Goal: Transaction & Acquisition: Purchase product/service

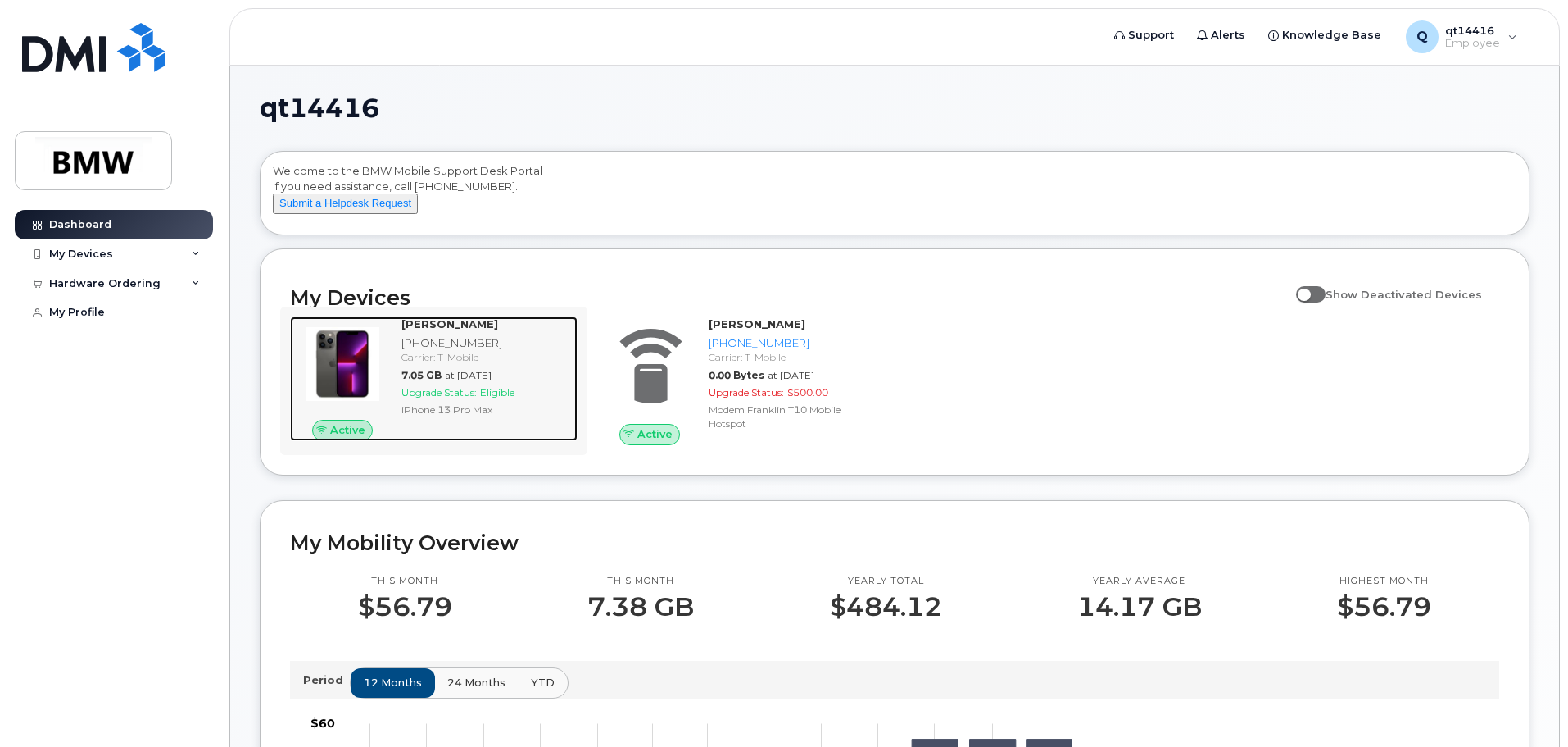
click at [466, 351] on div "[PHONE_NUMBER]" at bounding box center [486, 344] width 170 height 16
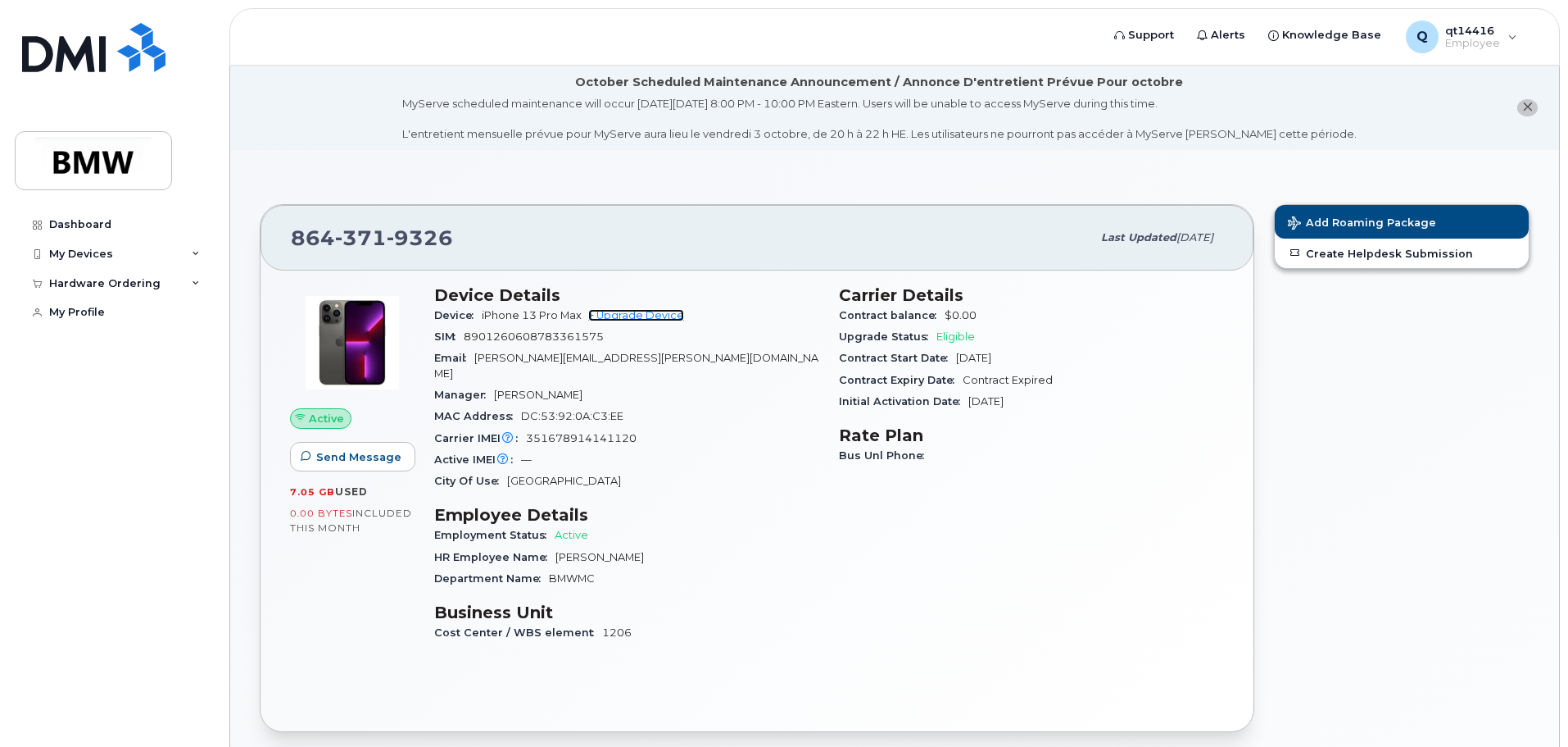
click at [633, 317] on link "+ Upgrade Device" at bounding box center [636, 315] width 96 height 12
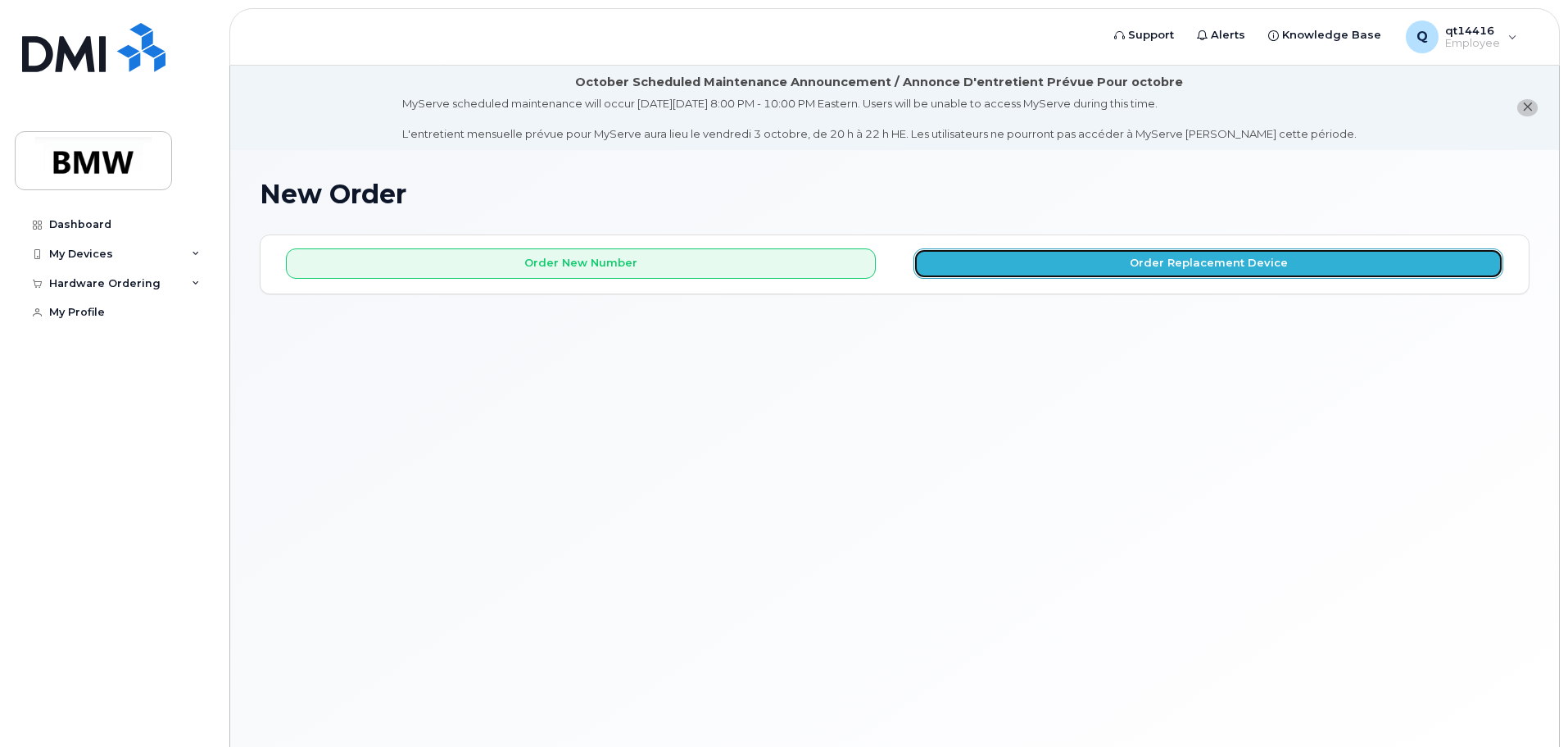
click at [1188, 271] on button "Order Replacement Device" at bounding box center [1208, 264] width 590 height 30
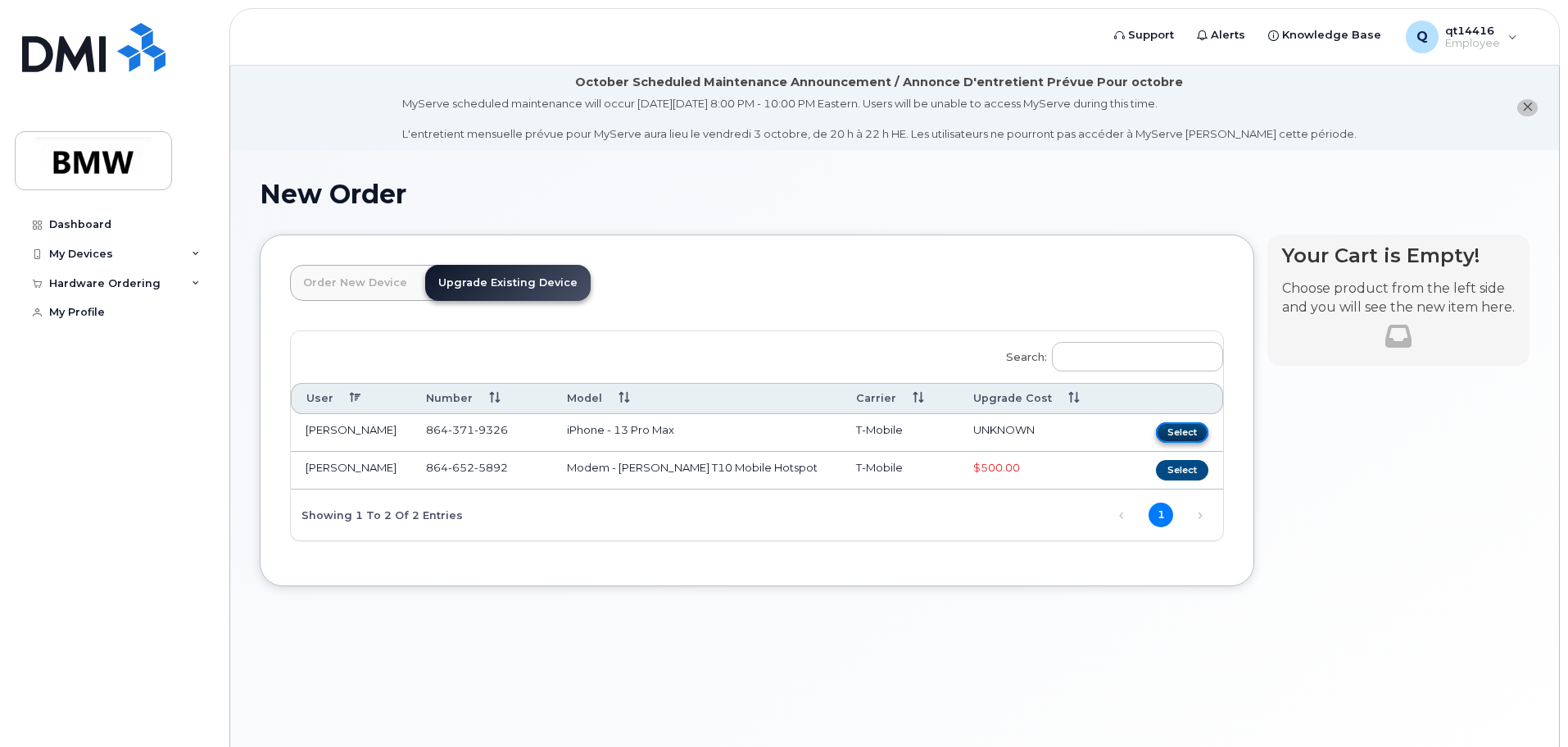
click at [1174, 428] on button "Select" at bounding box center [1182, 432] width 53 height 21
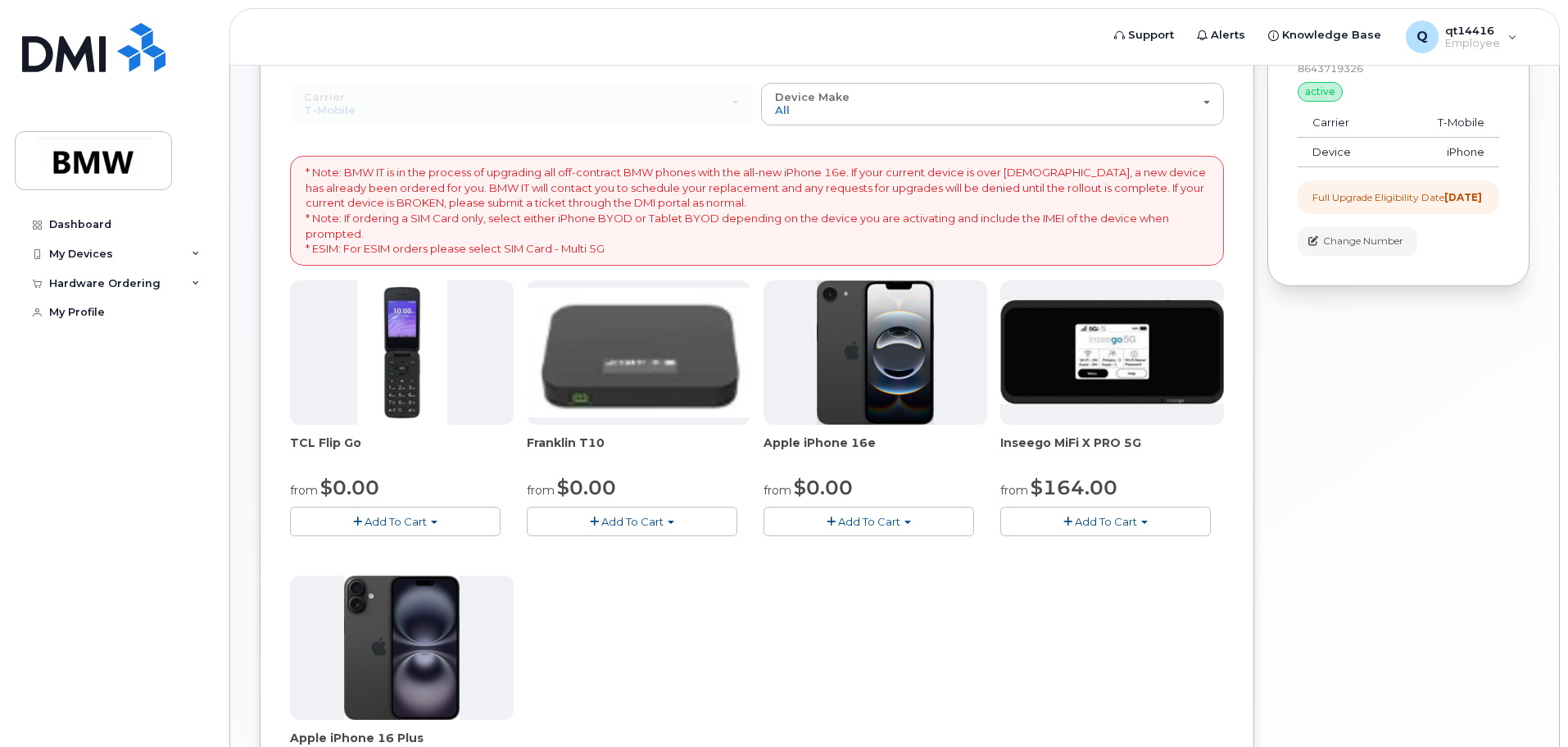
scroll to position [246, 0]
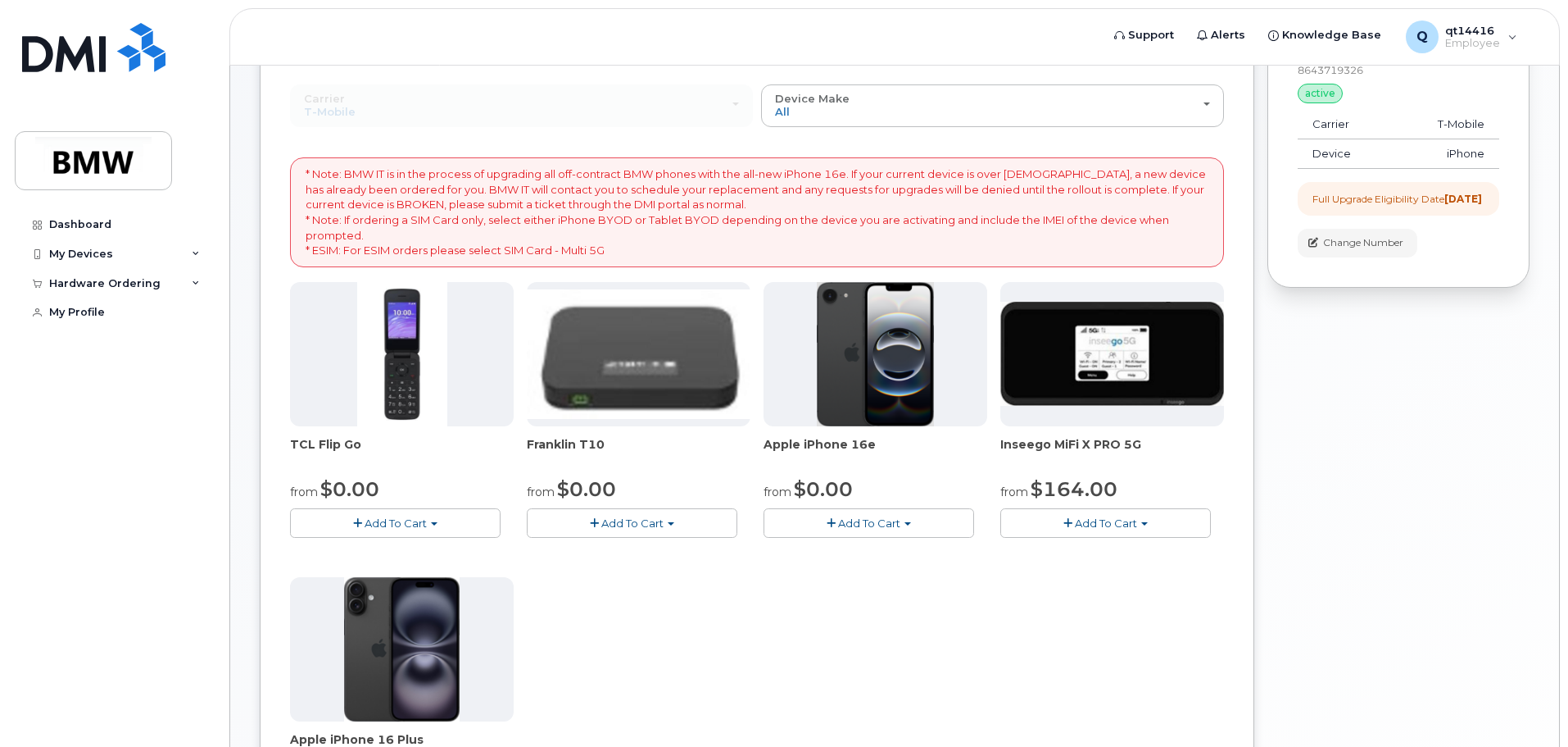
click at [858, 524] on span "Add To Cart" at bounding box center [869, 522] width 62 height 13
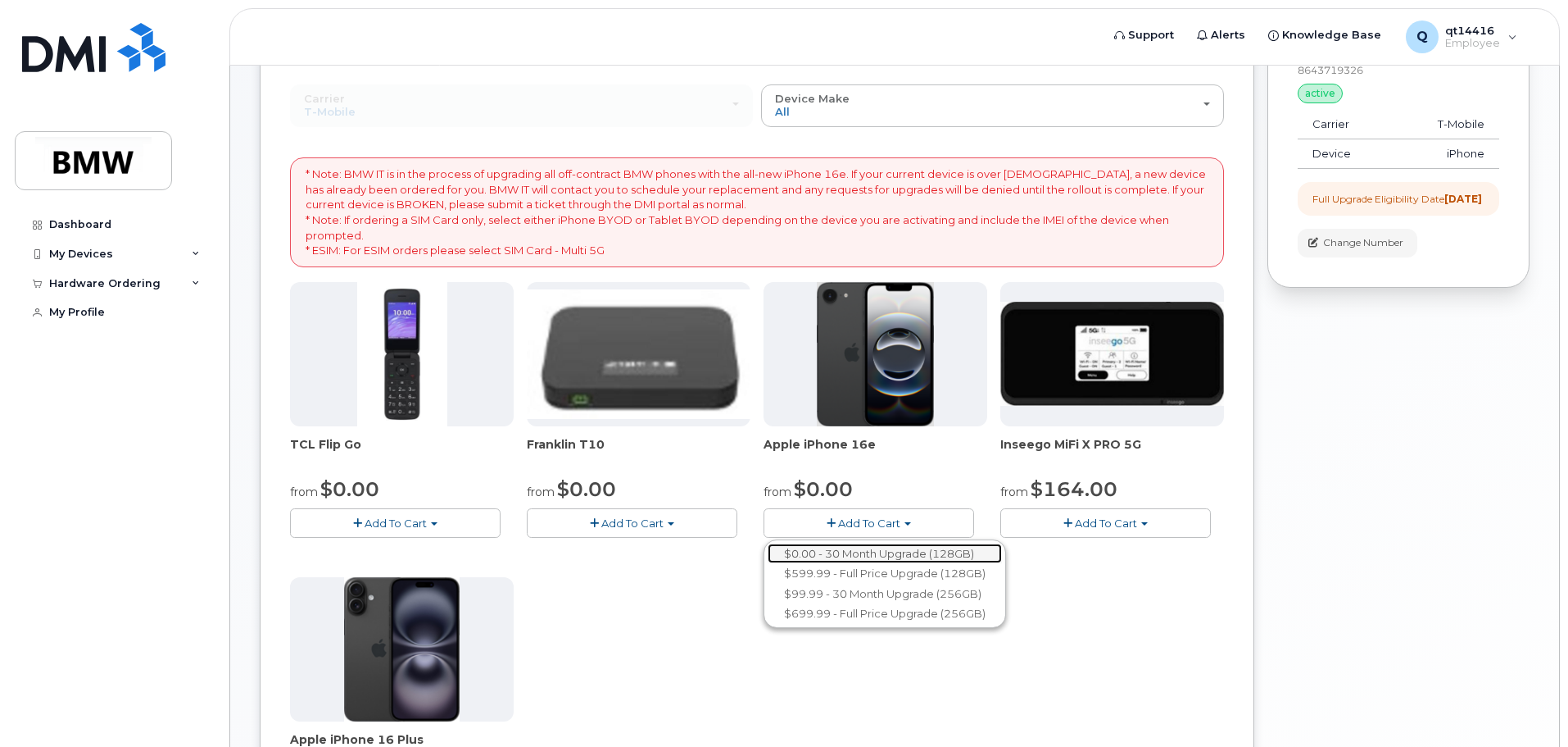
click at [856, 548] on link "$0.00 - 30 Month Upgrade (128GB)" at bounding box center [884, 553] width 235 height 21
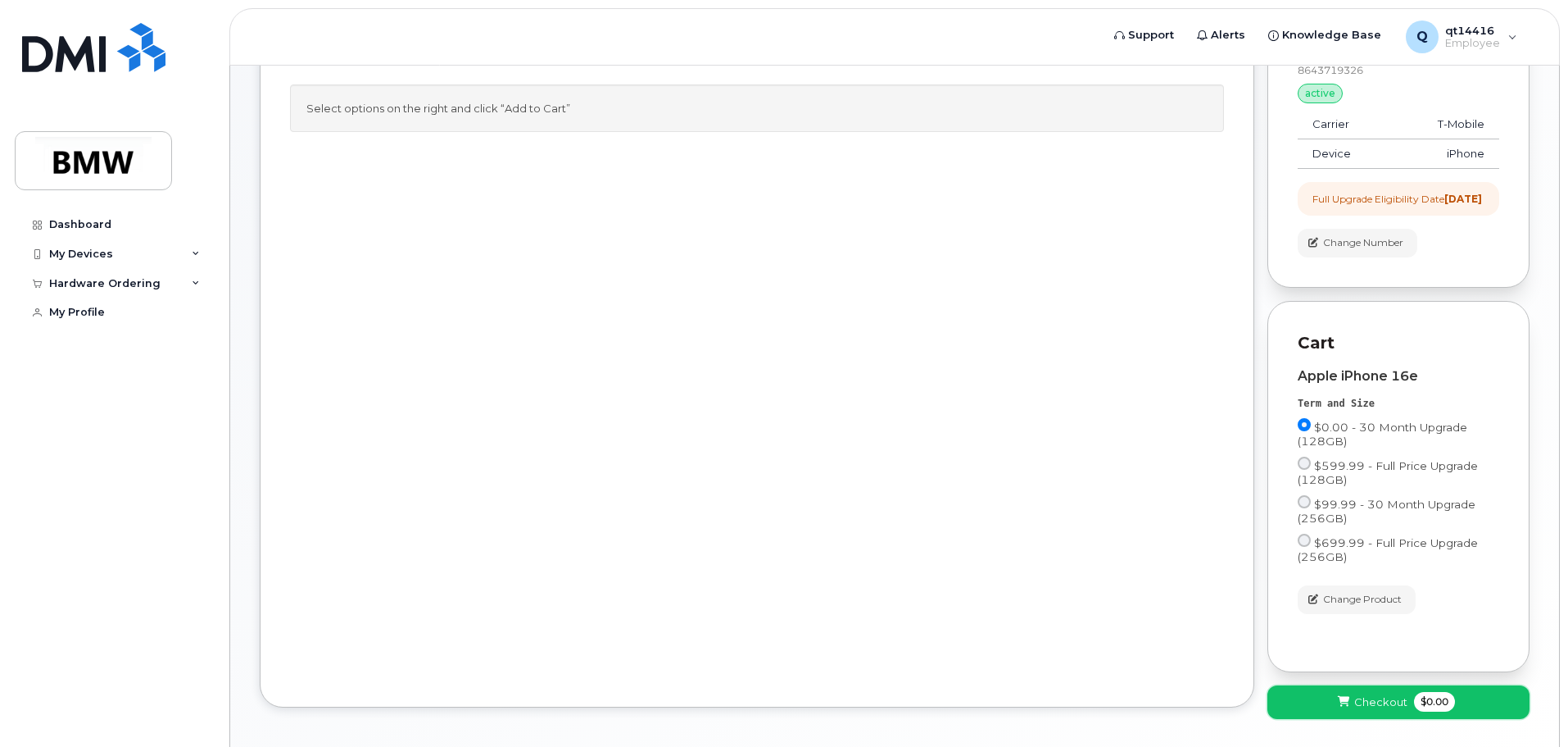
click at [1358, 709] on span "Checkout" at bounding box center [1380, 702] width 53 height 16
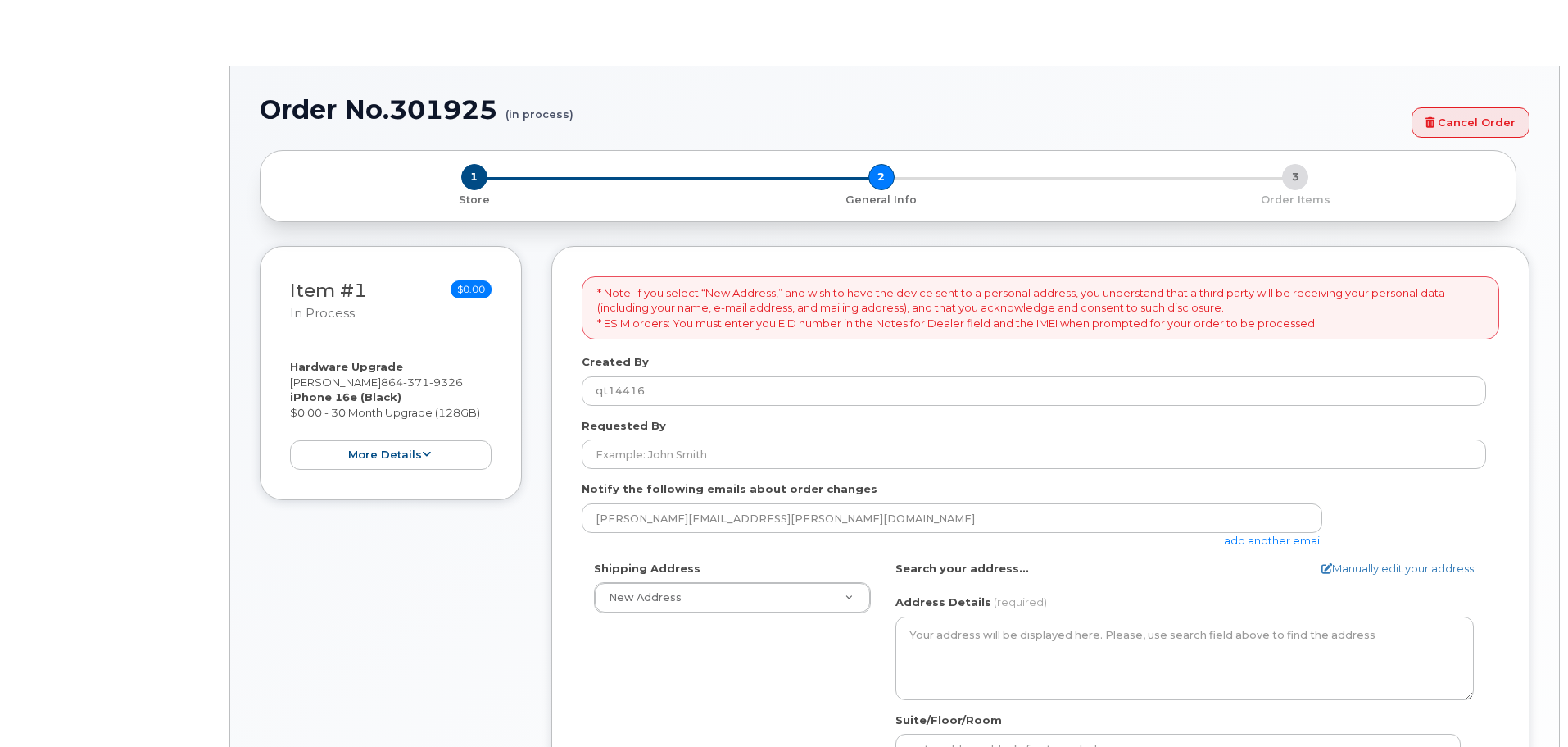
select select
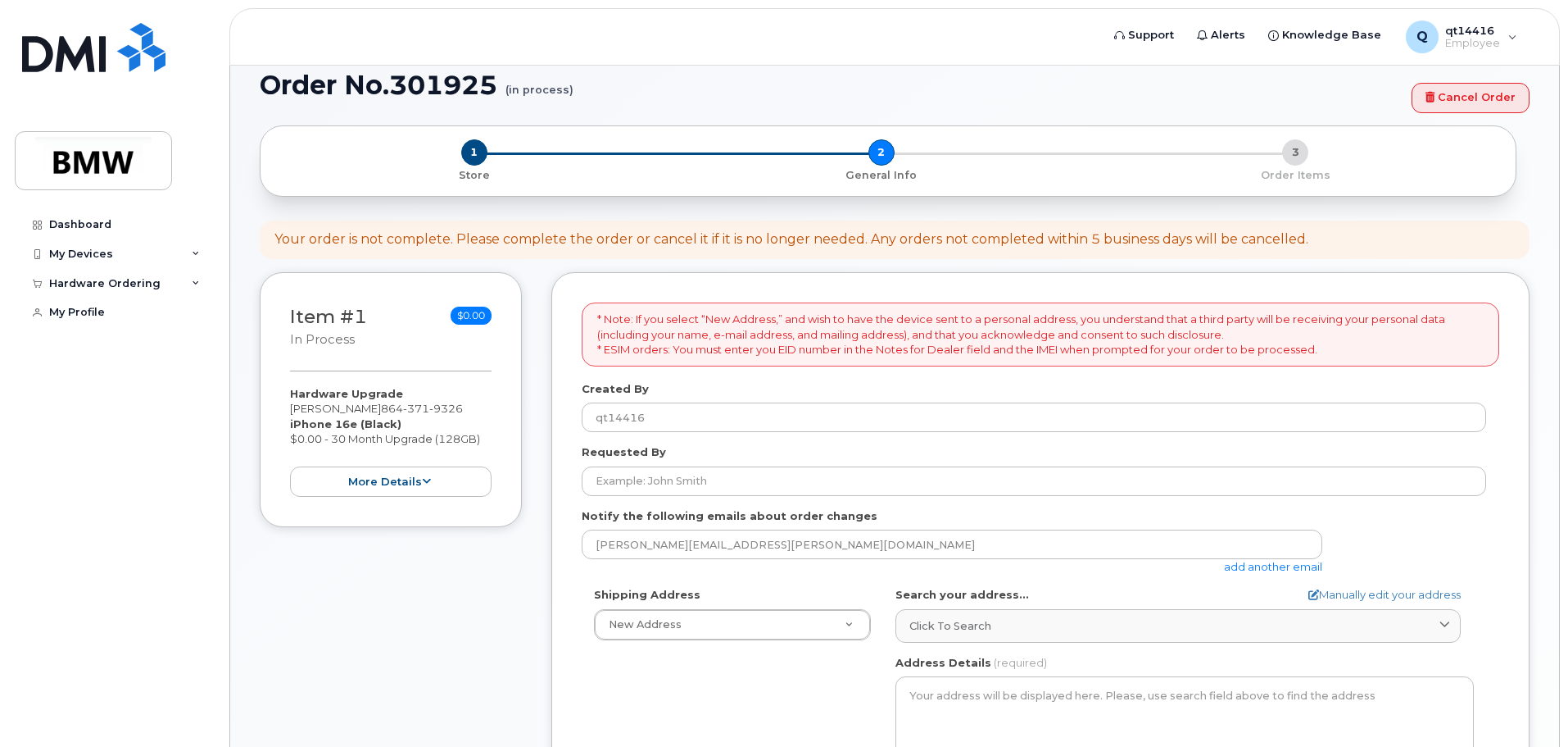
scroll to position [246, 0]
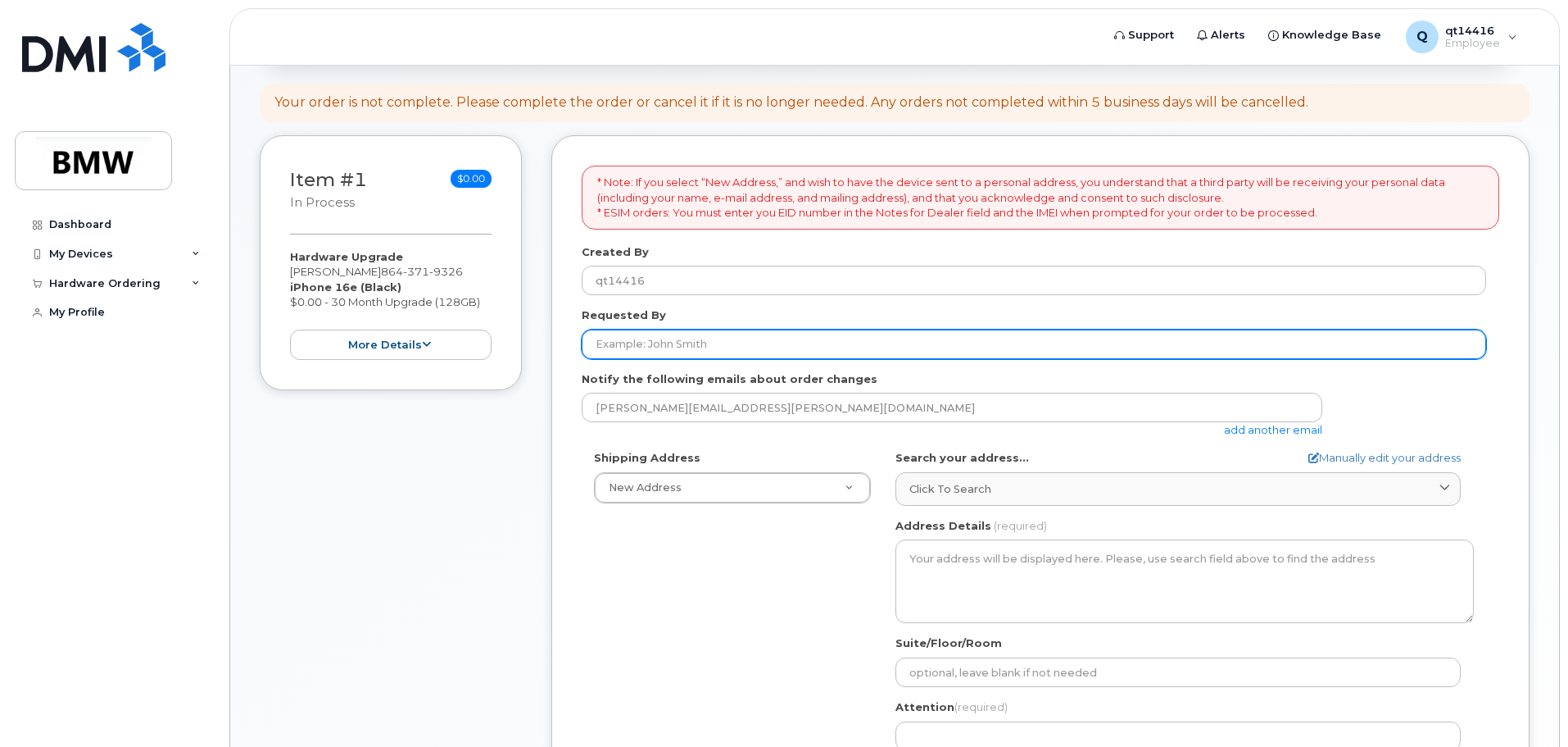
click at [650, 346] on input "Requested By" at bounding box center [1034, 345] width 904 height 30
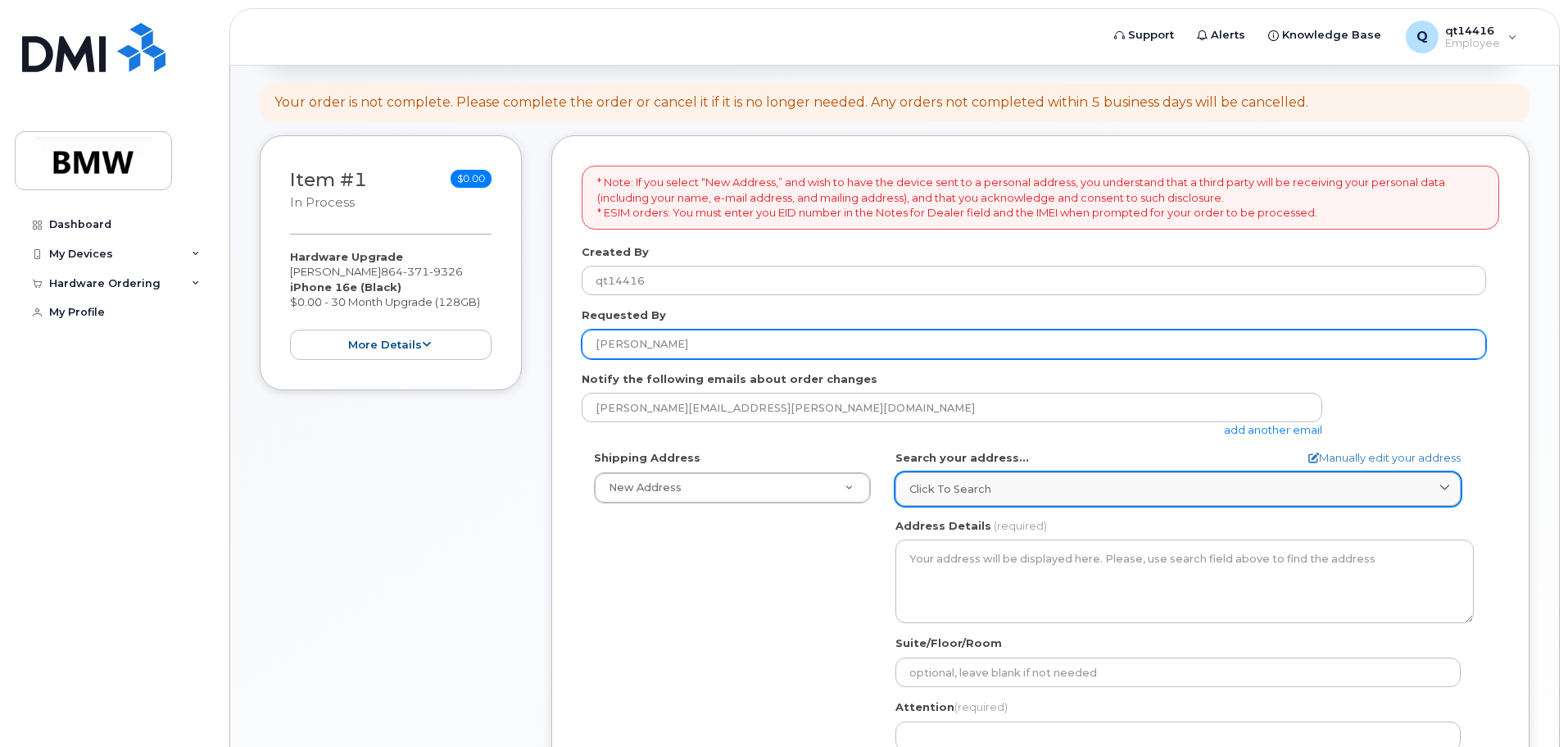
type input "[PERSON_NAME]"
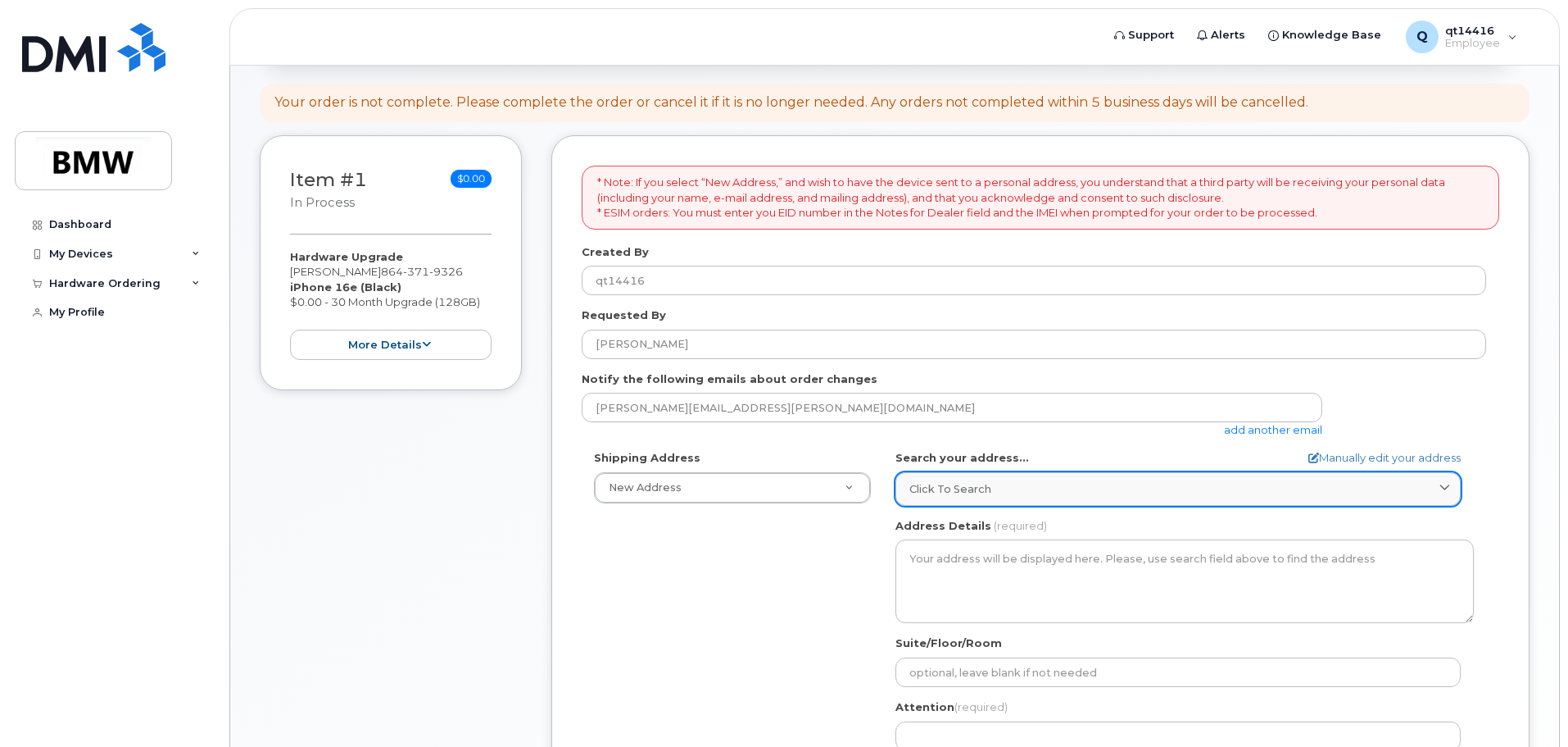
click at [1001, 495] on div "Click to search" at bounding box center [1178, 489] width 537 height 16
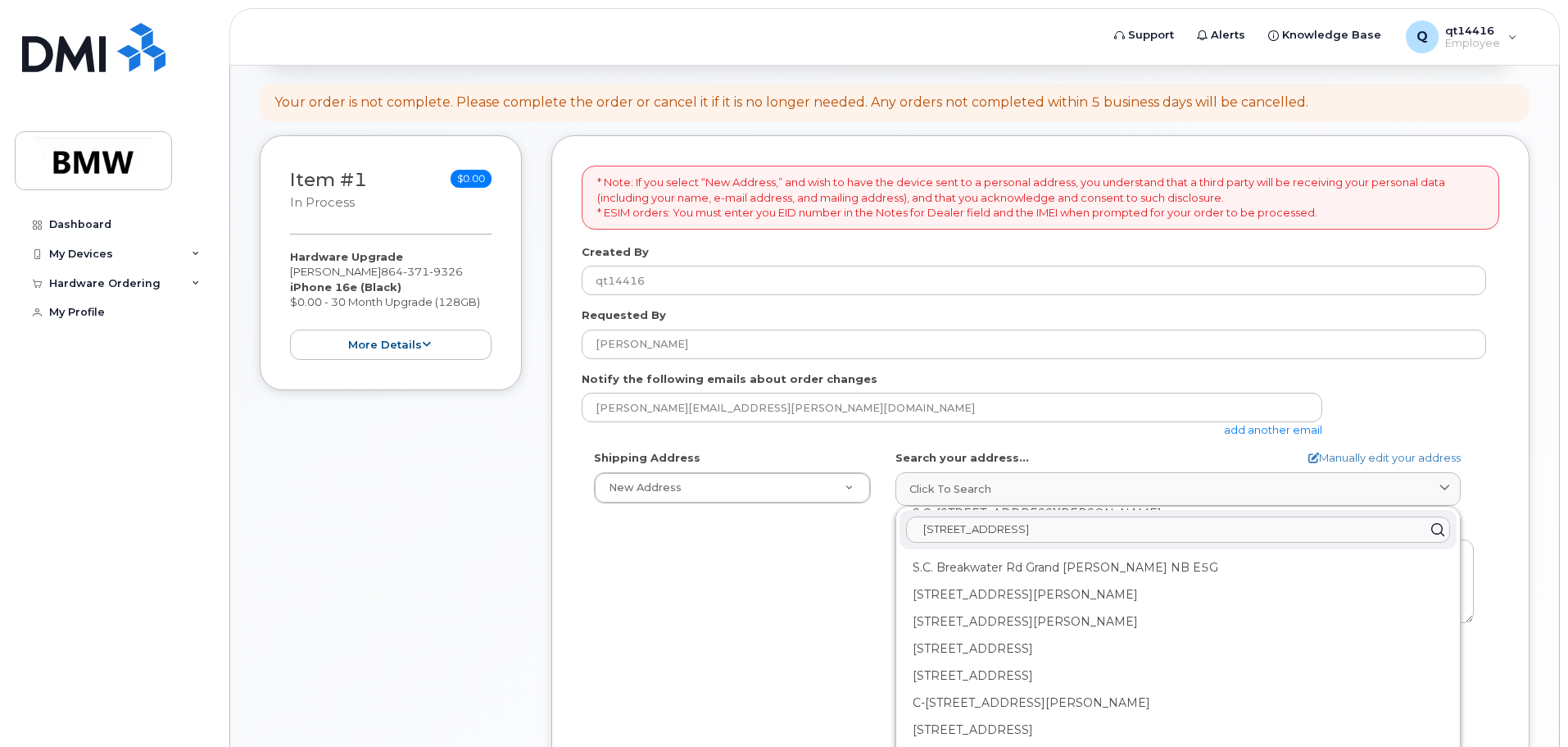
scroll to position [0, 0]
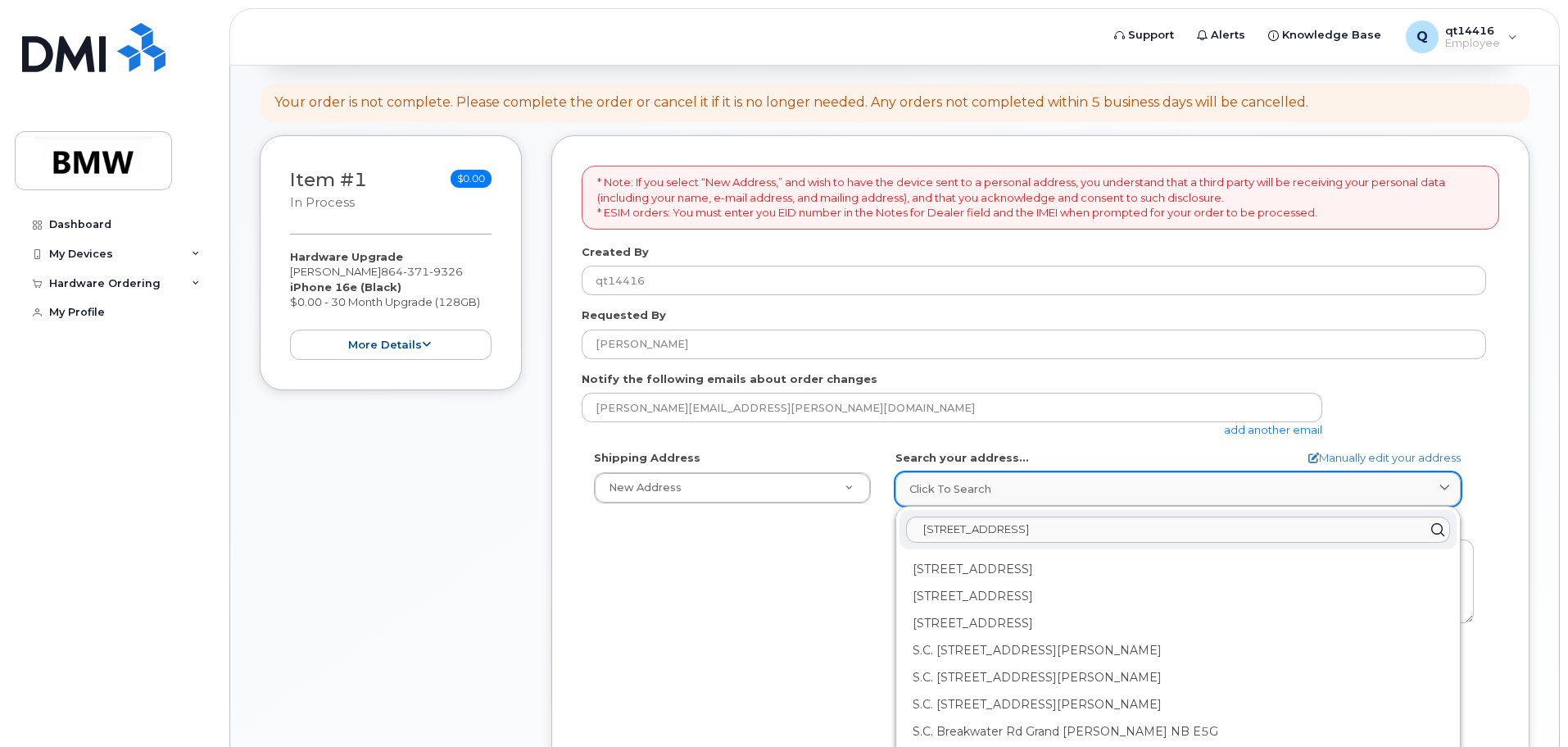
click at [1450, 487] on icon at bounding box center [1444, 488] width 11 height 11
type input "1400 Hwy 101 S Greer SC 29651"
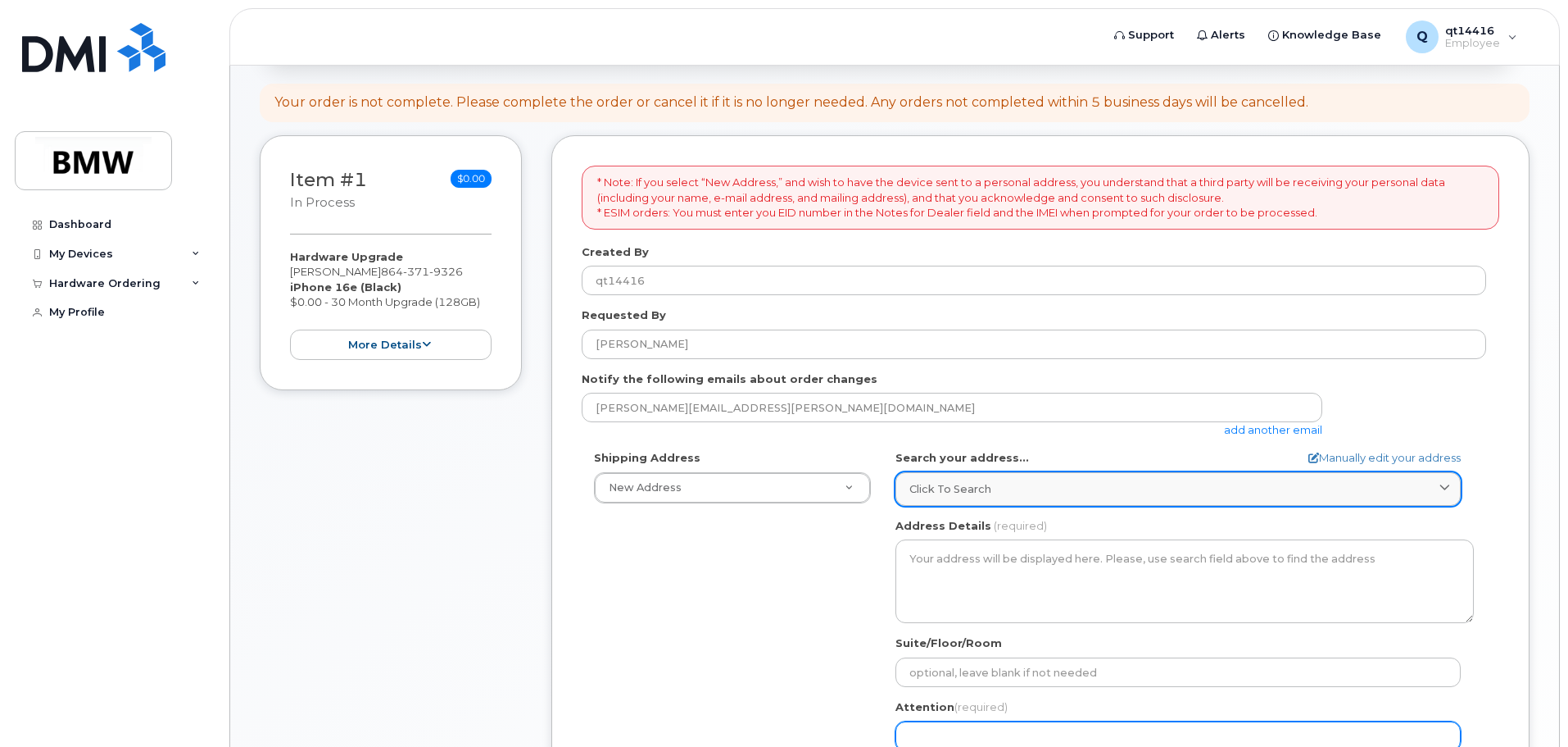
scroll to position [250, 0]
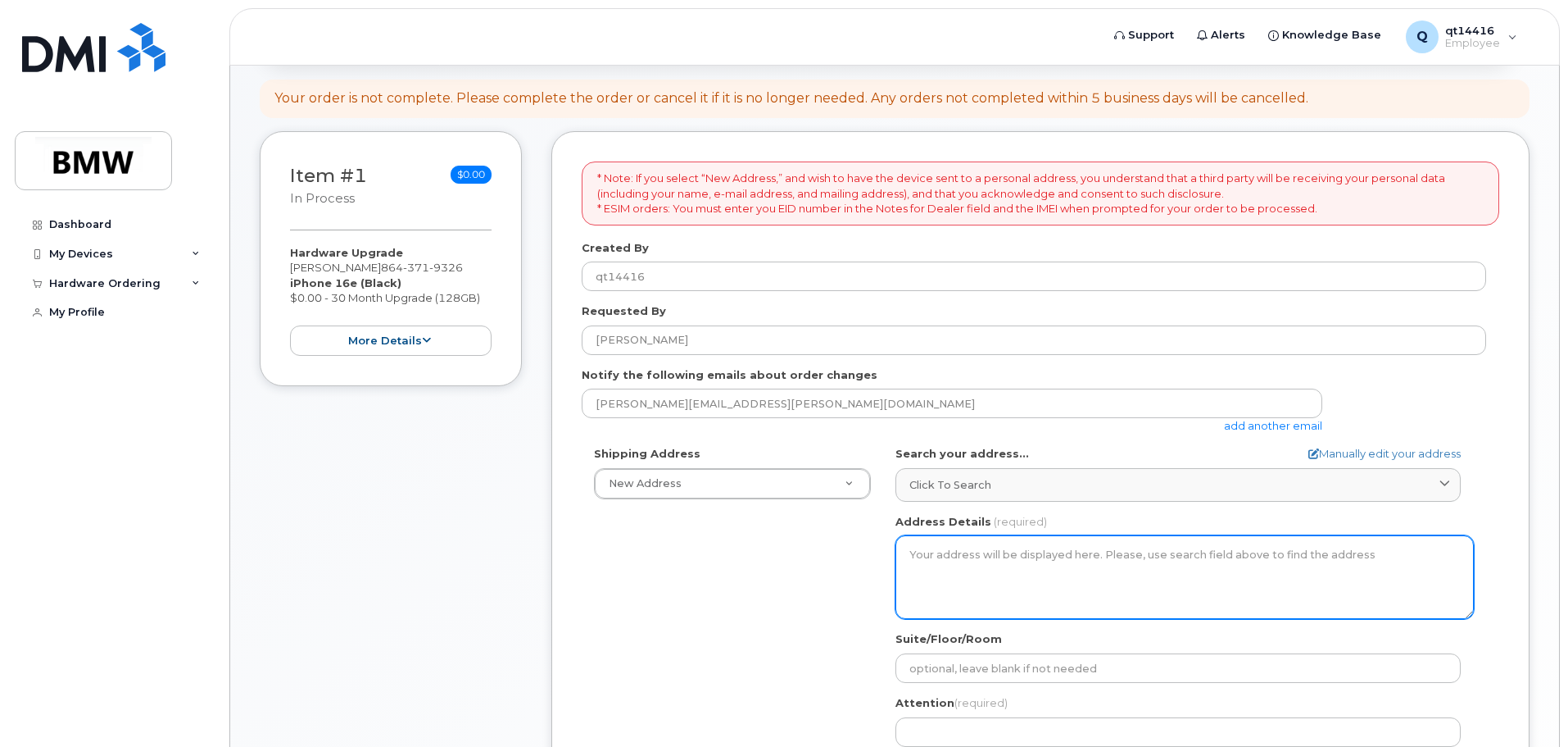
click at [1368, 567] on textarea "Address Details" at bounding box center [1185, 577] width 579 height 84
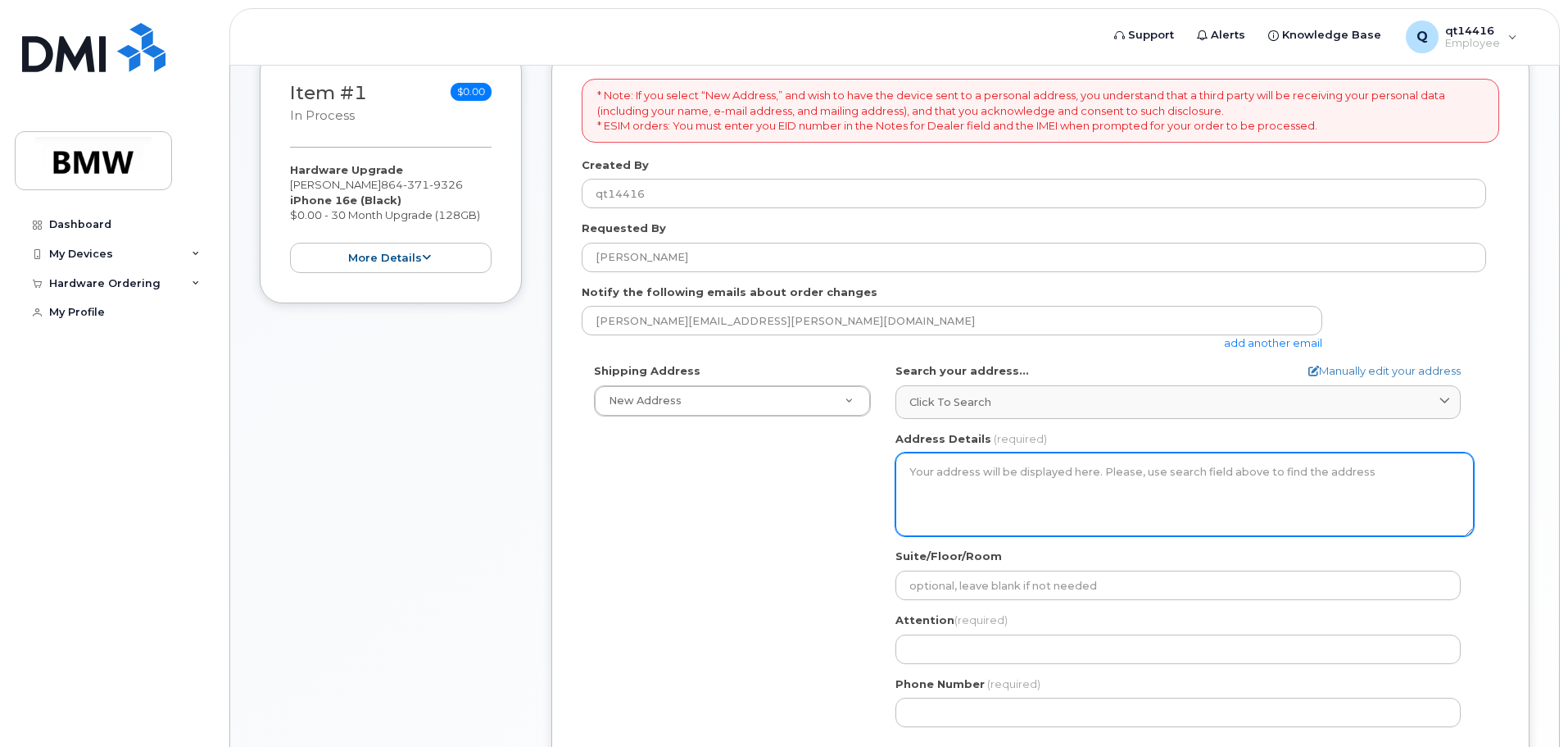
scroll to position [332, 0]
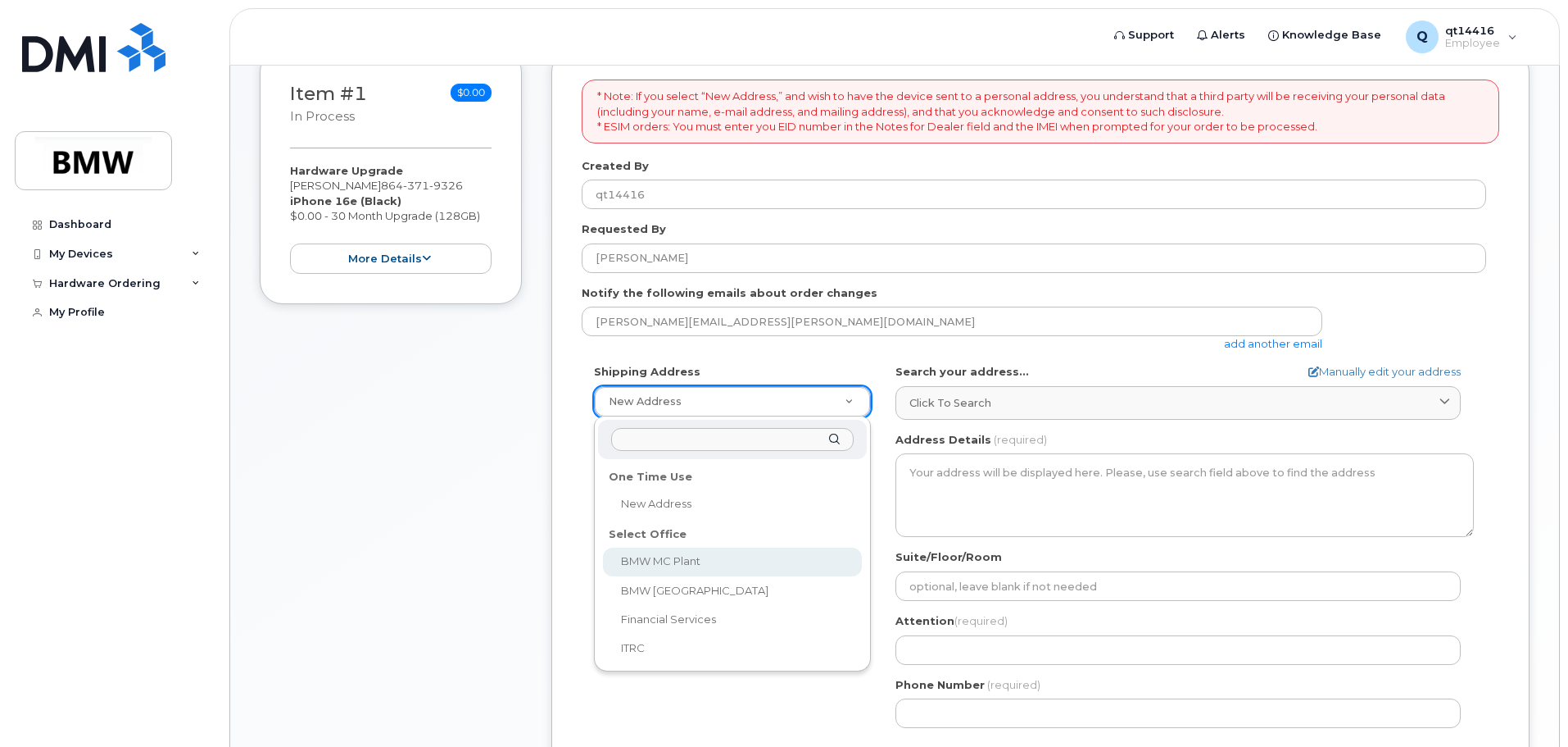
select select
type textarea "1400 Highway 101 S GREER SC 29651-6731 UNITED STATES Greer South Carolina 29651…"
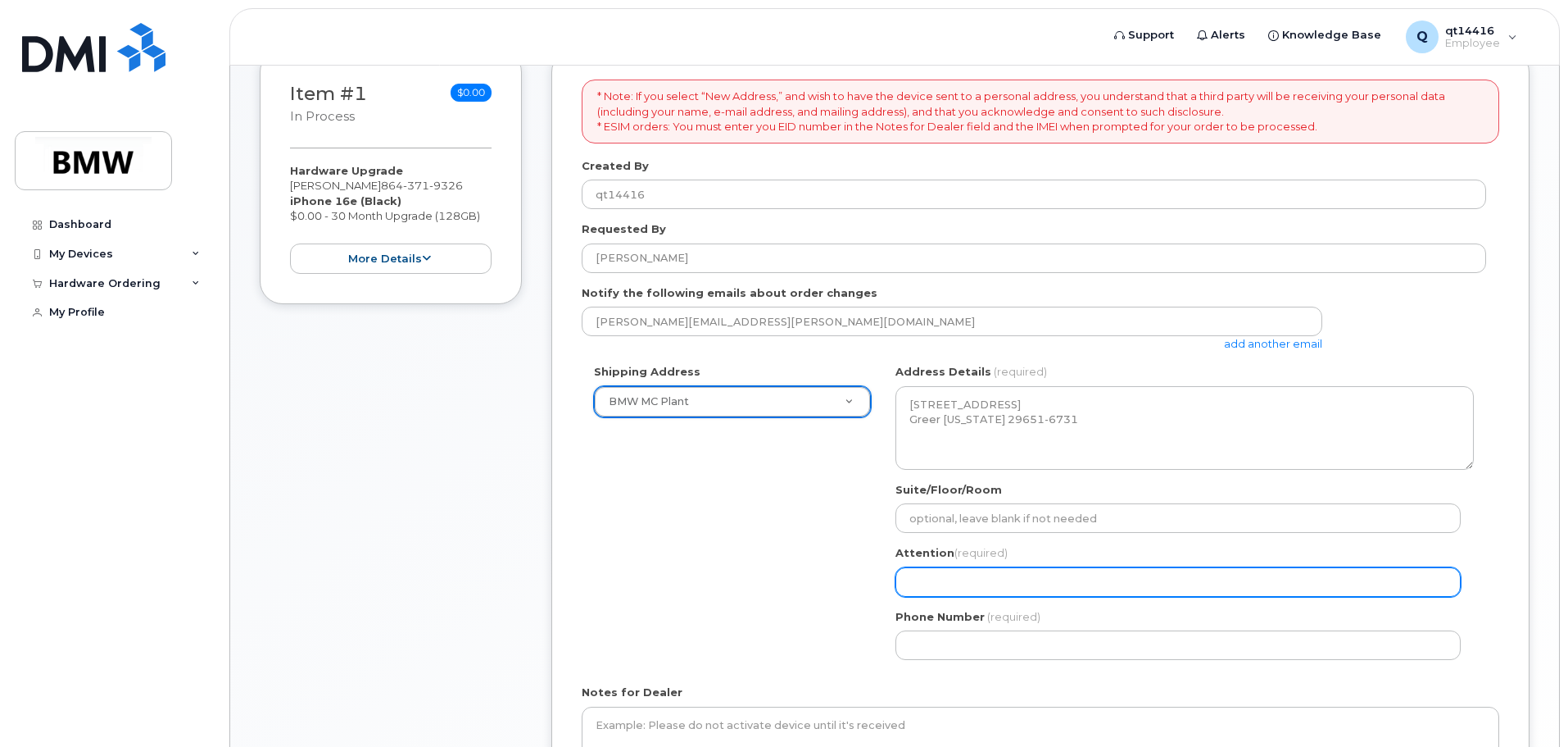
click at [997, 577] on input "Attention (required)" at bounding box center [1178, 582] width 565 height 30
select select
type input "E"
select select
type input "Ell"
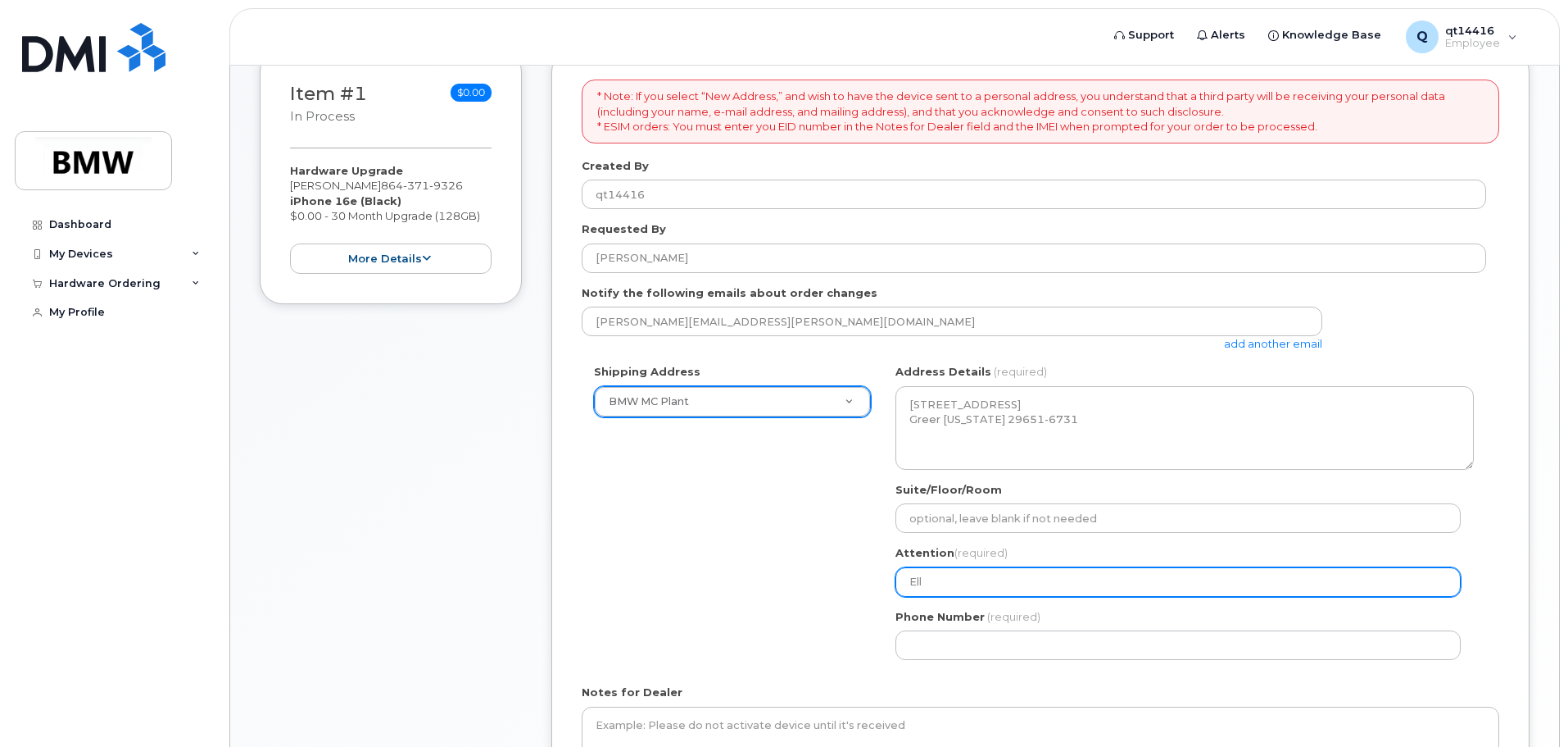
select select
type input "Elle"
select select
type input "Elle V"
select select
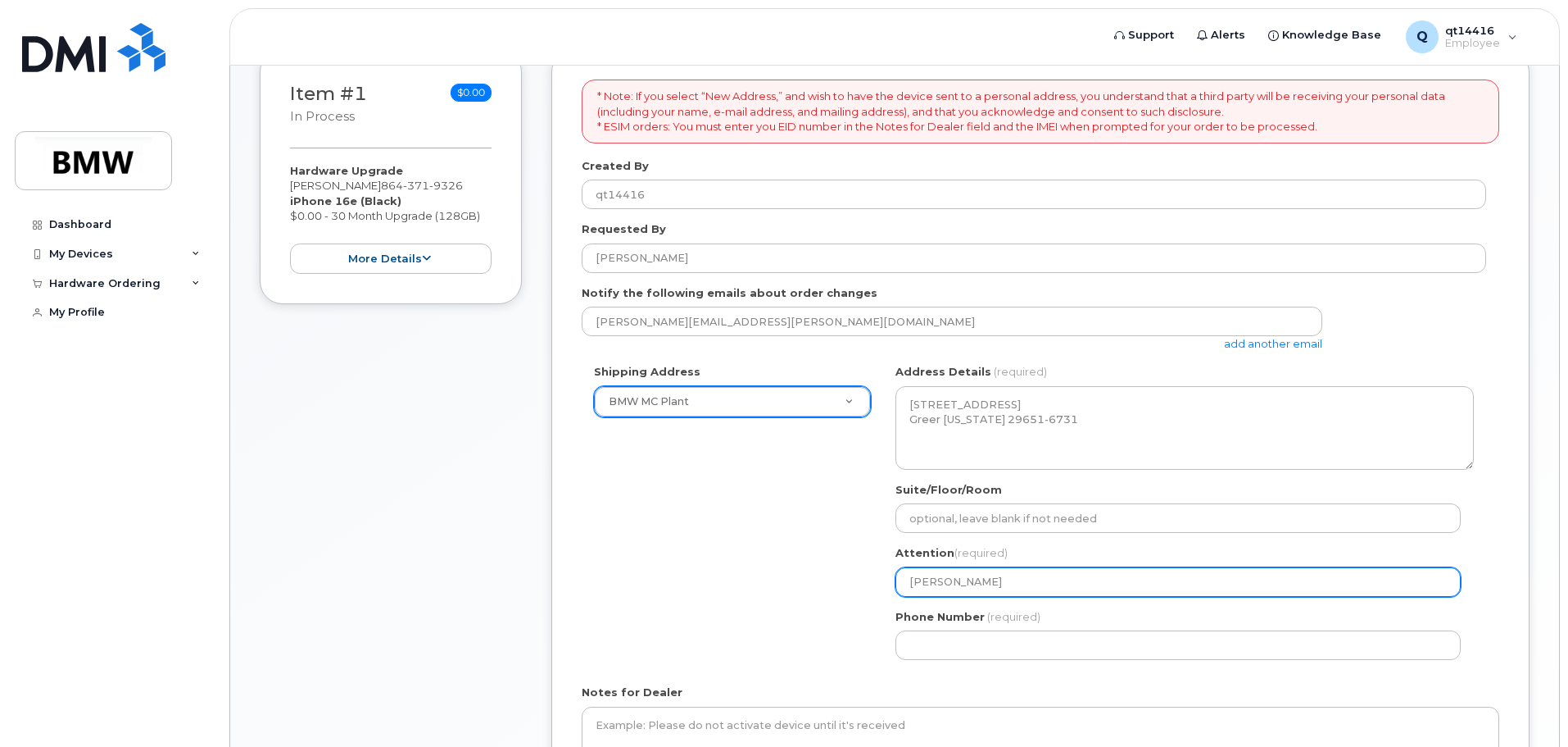
type input "Elle"
select select
type input "Elle C"
select select
type input "Elle Co"
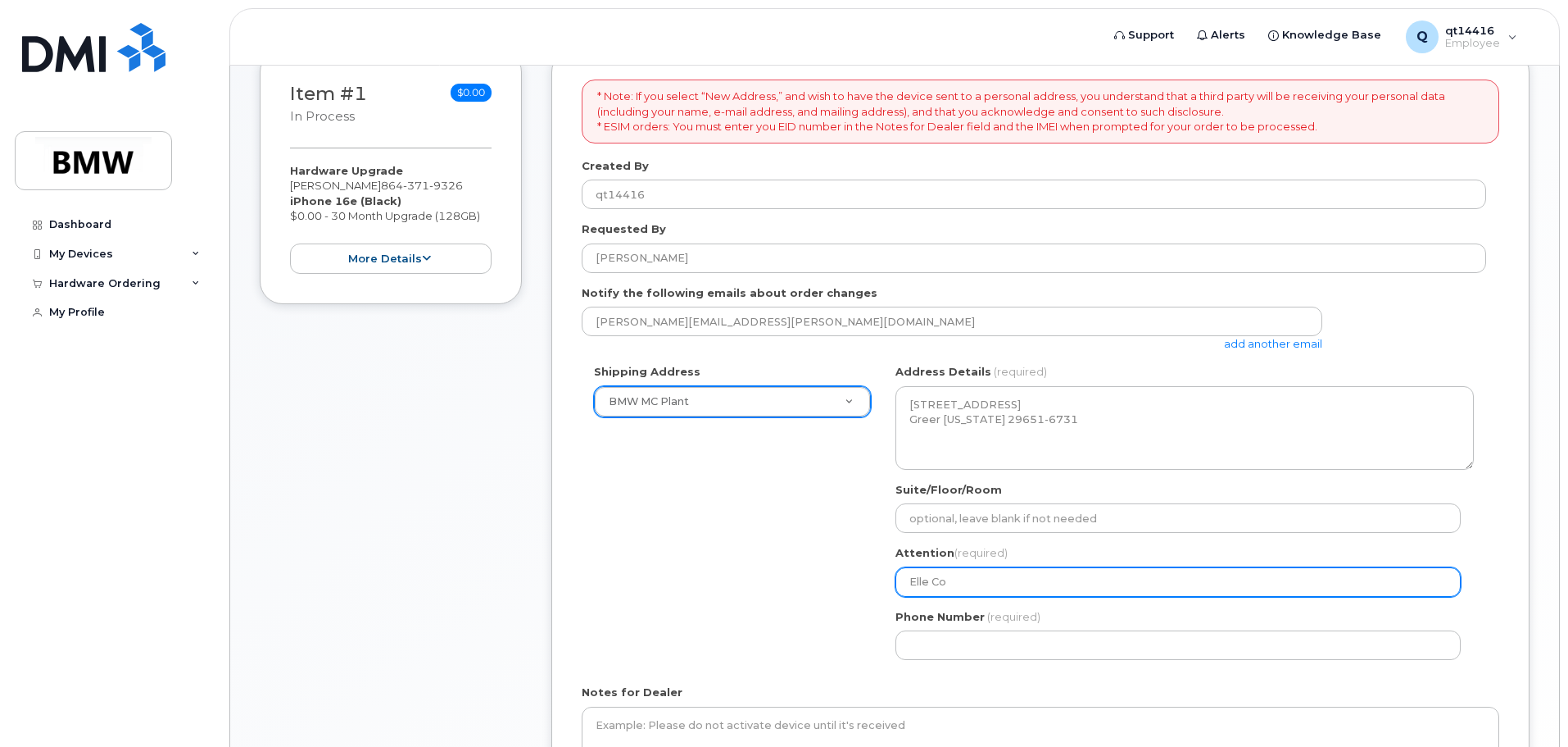
select select
type input "Elle Coh"
select select
type input "Elle Cohe"
select select
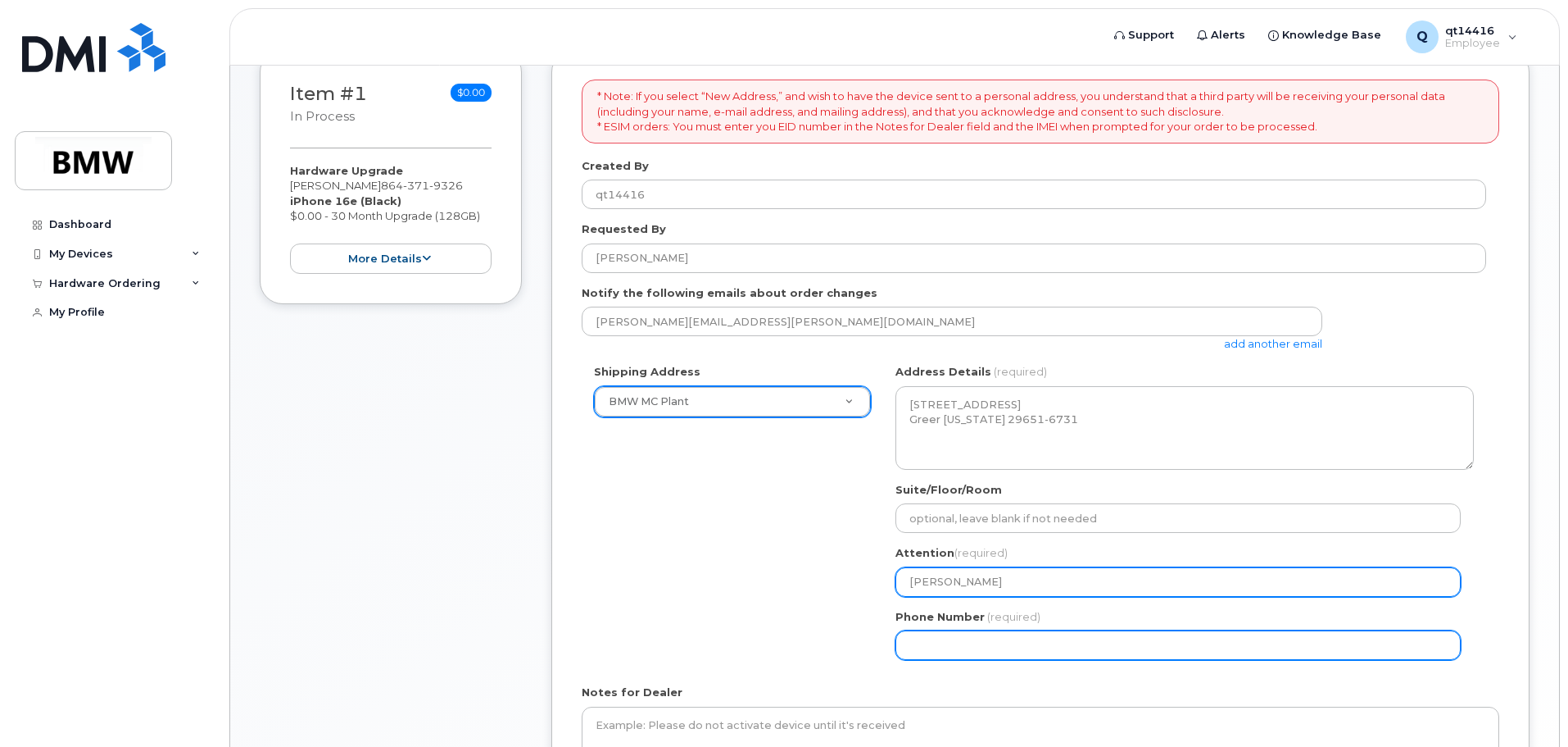
type input "[PERSON_NAME]"
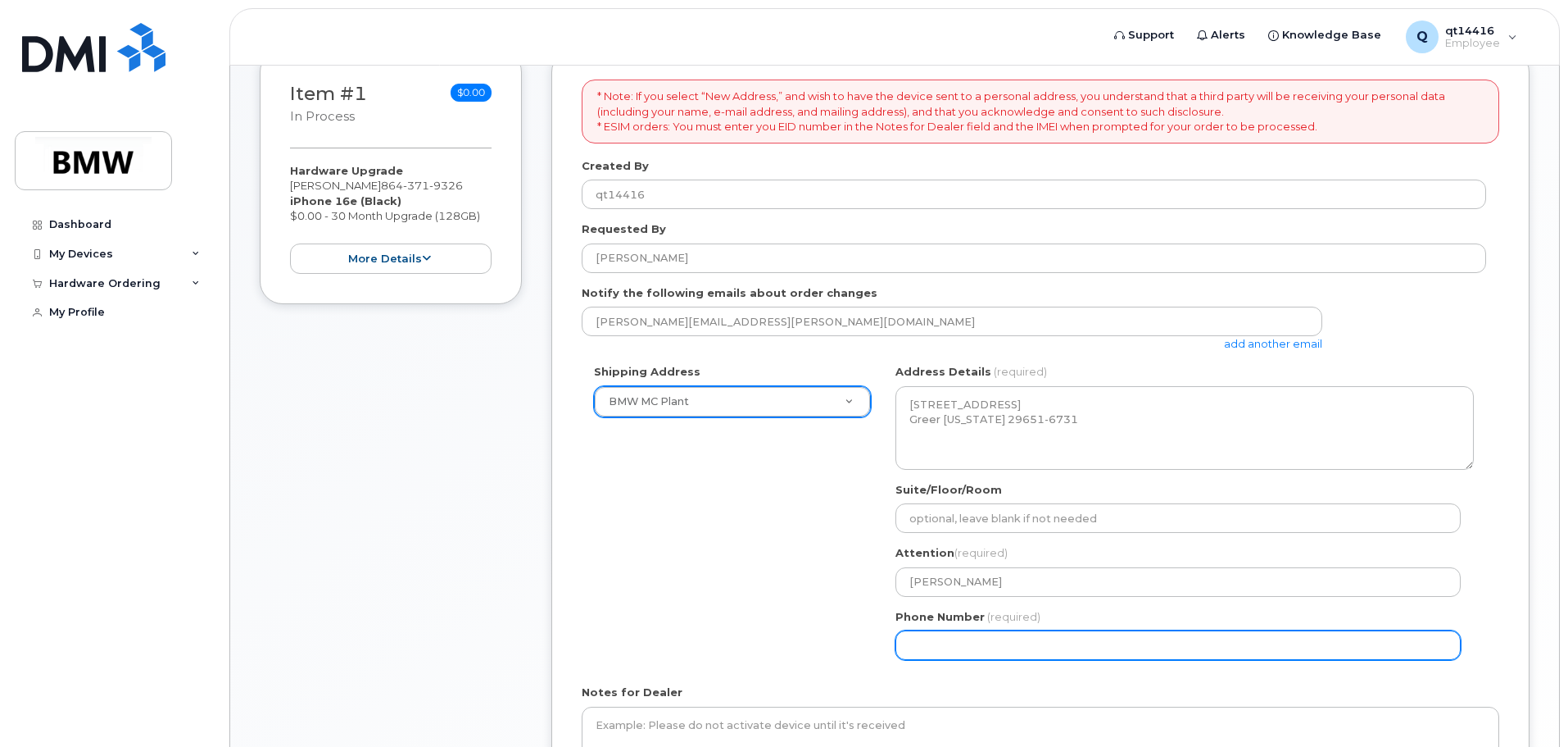
click at [990, 656] on input "Phone Number" at bounding box center [1178, 645] width 565 height 30
select select
type input "864"
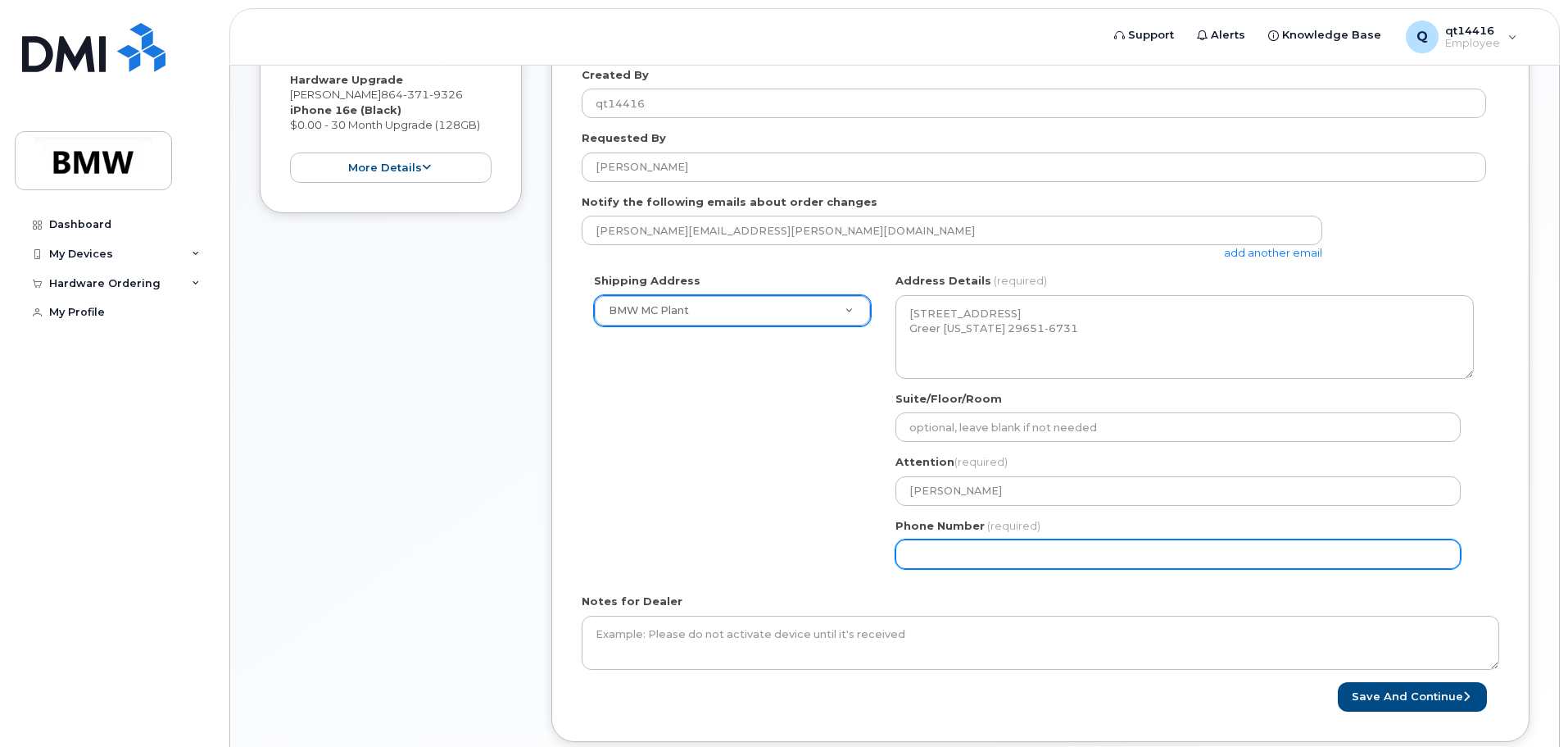
scroll to position [524, 0]
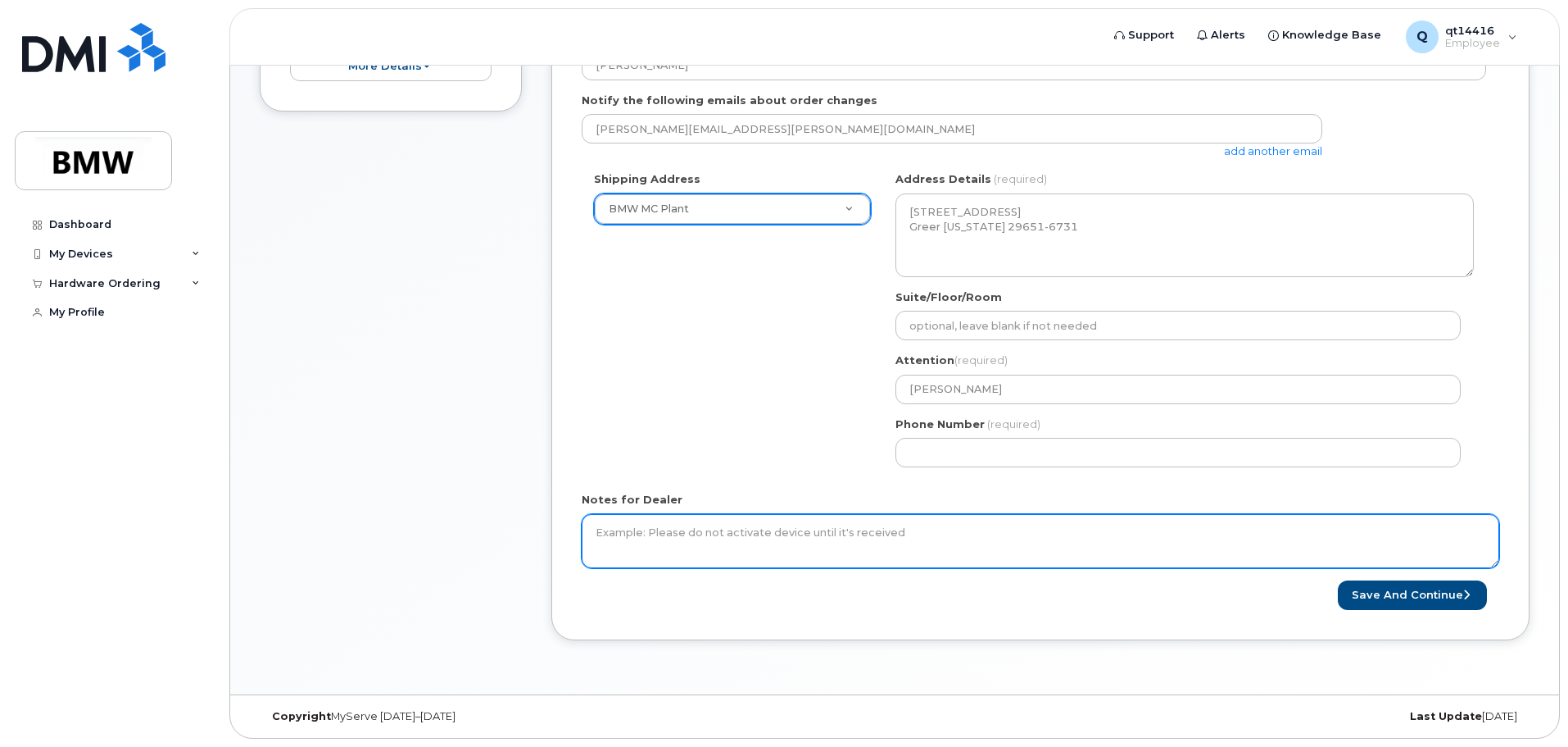
click at [819, 542] on textarea "Notes for Dealer" at bounding box center [1040, 541] width 917 height 54
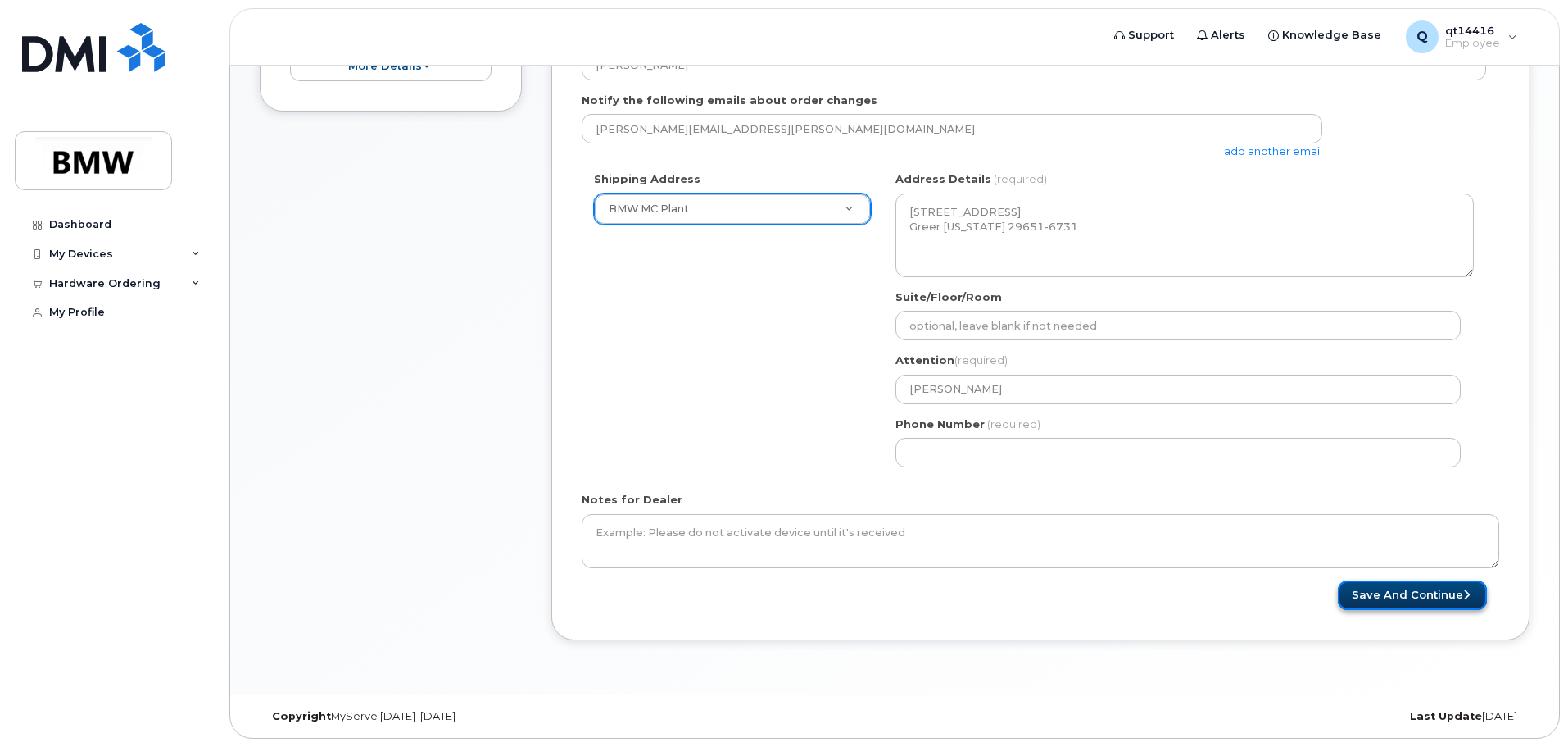
click at [1410, 597] on button "Save and Continue" at bounding box center [1411, 595] width 149 height 30
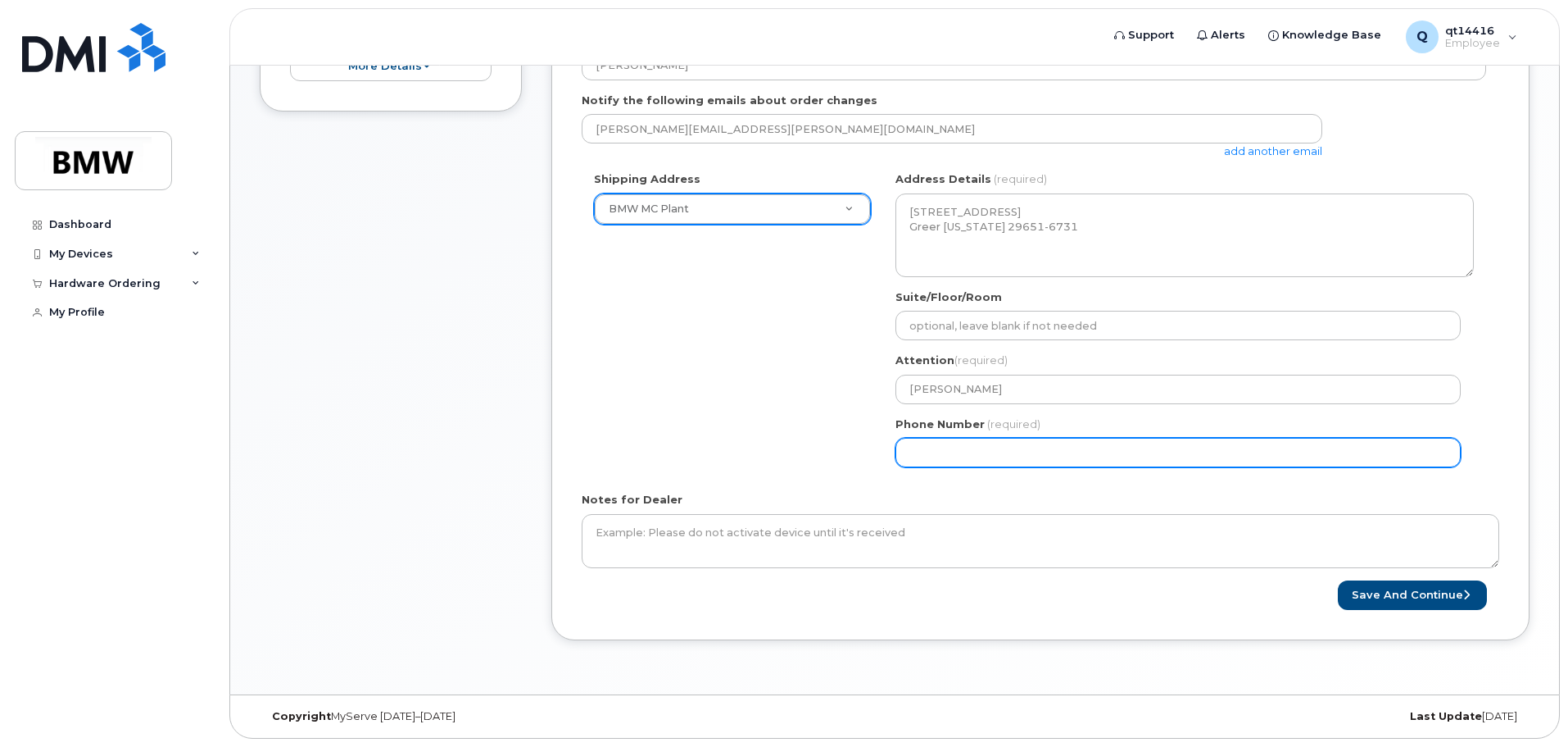
click at [1024, 454] on input "Phone Number" at bounding box center [1178, 452] width 565 height 30
click at [914, 451] on input "Phone Number" at bounding box center [1178, 452] width 565 height 30
click at [906, 454] on input "Phone Number" at bounding box center [1178, 452] width 565 height 30
drag, startPoint x: 992, startPoint y: 454, endPoint x: 740, endPoint y: 421, distance: 254.2
click at [740, 421] on div "Shipping Address BMW MC Plant New Address BMW MC Plant BMW North America Financ…" at bounding box center [1034, 326] width 904 height 309
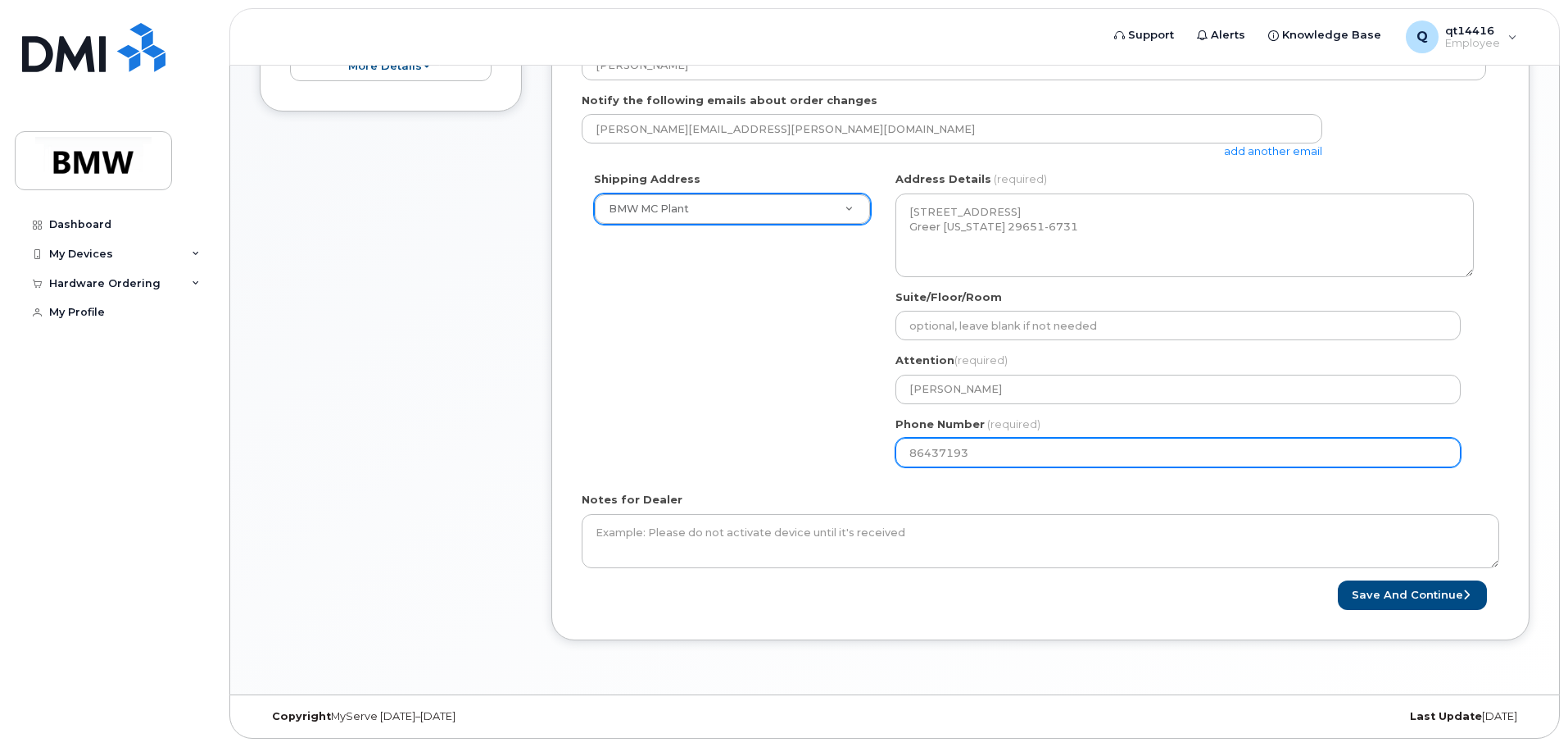
type input "864371932"
select select
type input "8643719326"
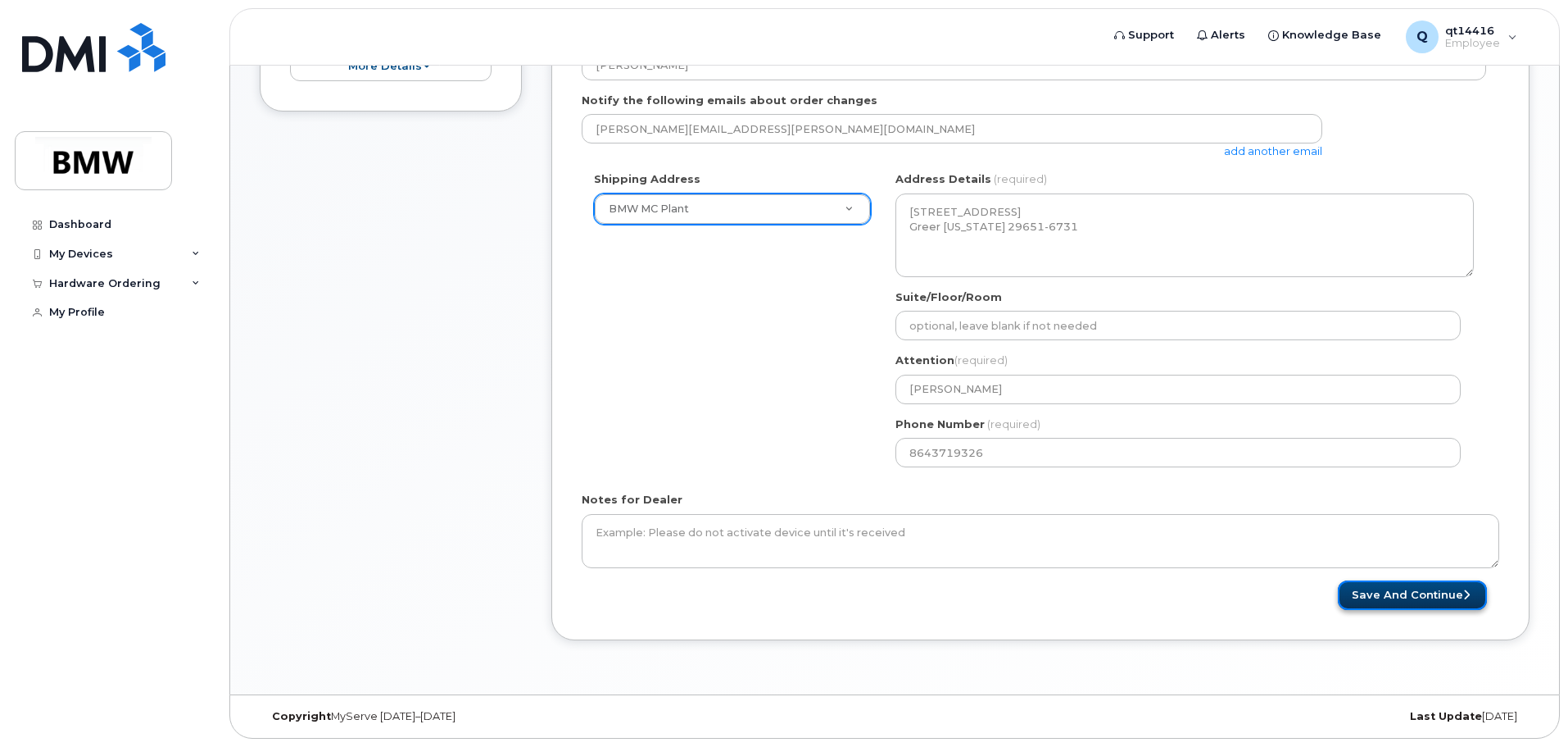
click at [1397, 592] on button "Save and Continue" at bounding box center [1411, 595] width 149 height 30
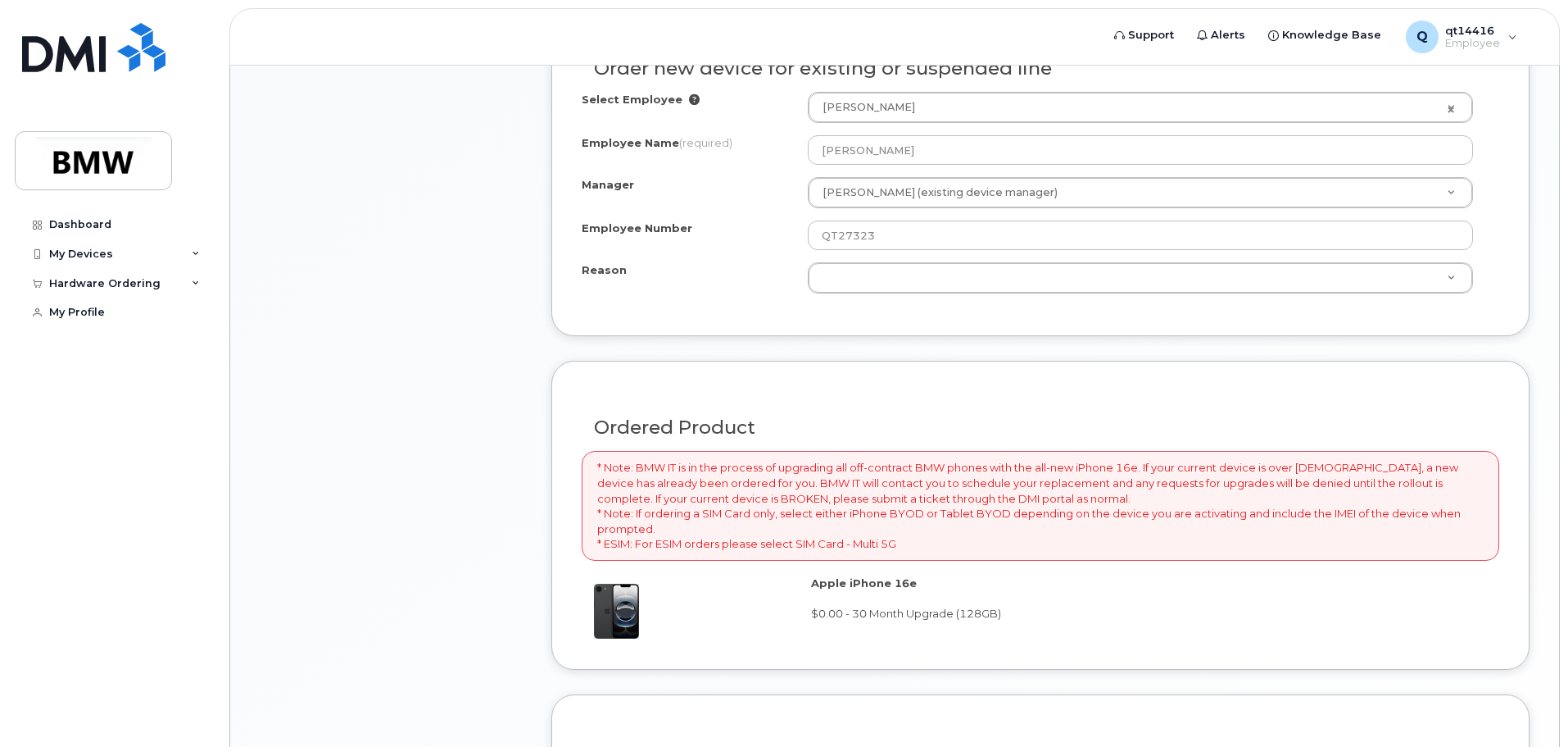
scroll to position [902, 0]
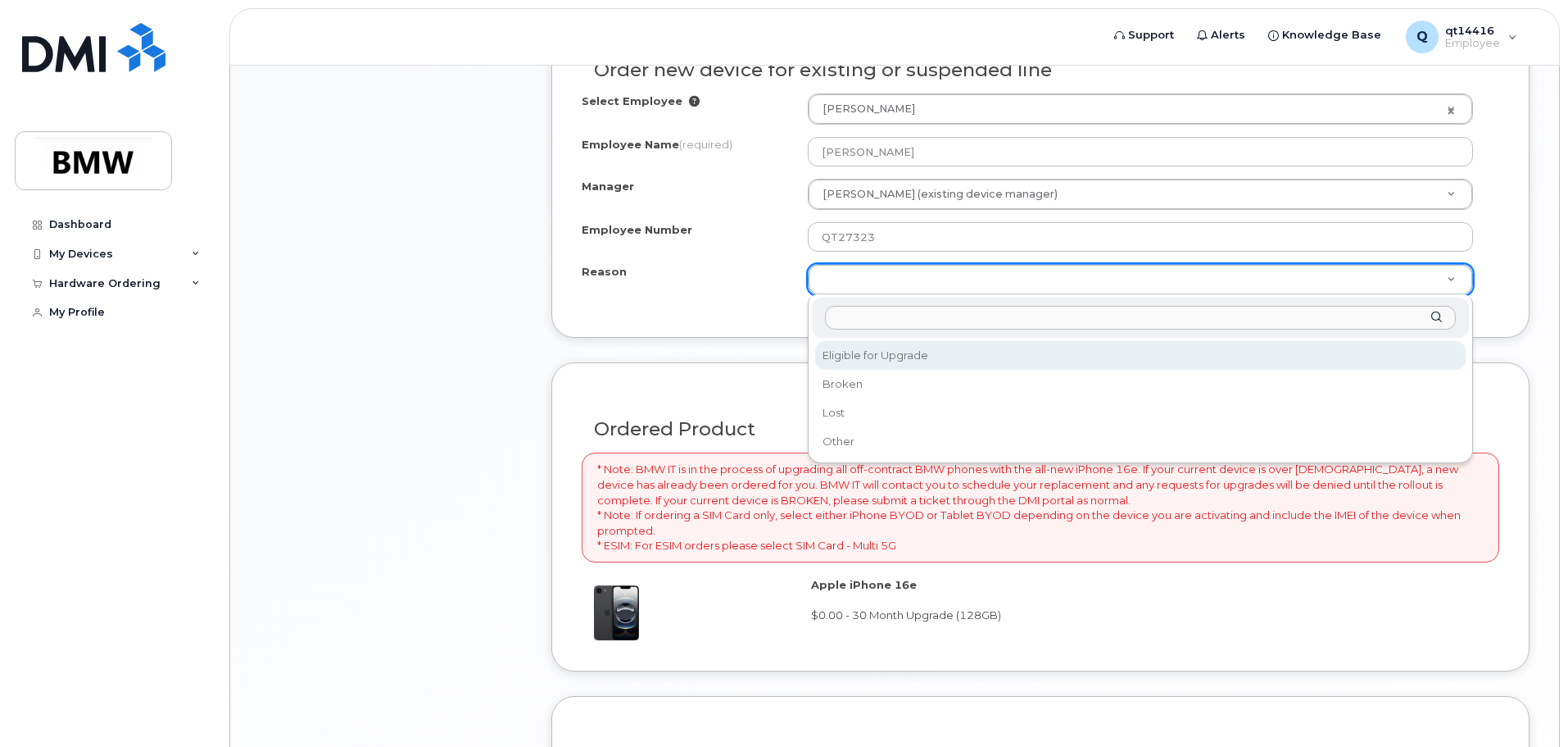
select select "eligible_for_upgrade"
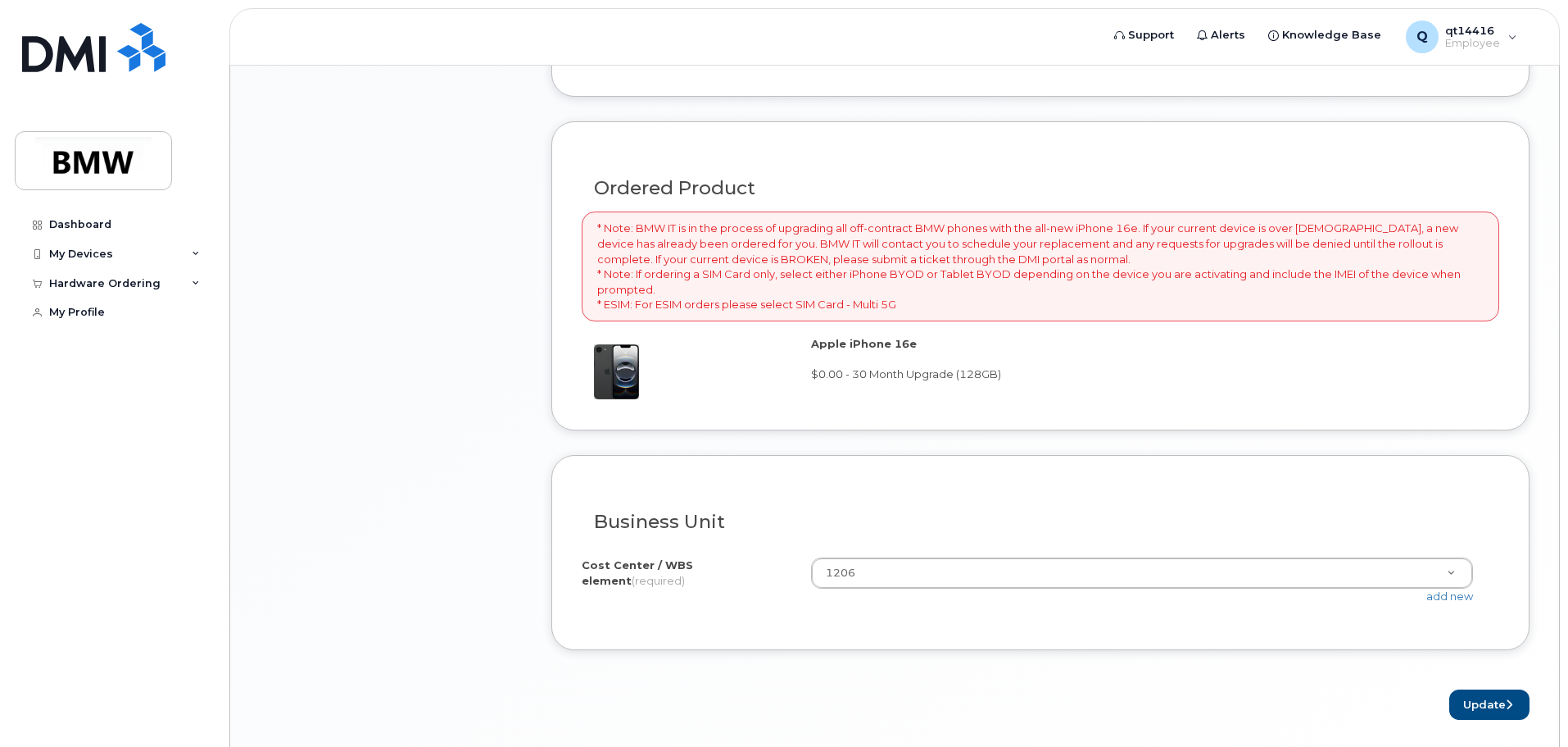
scroll to position [1147, 0]
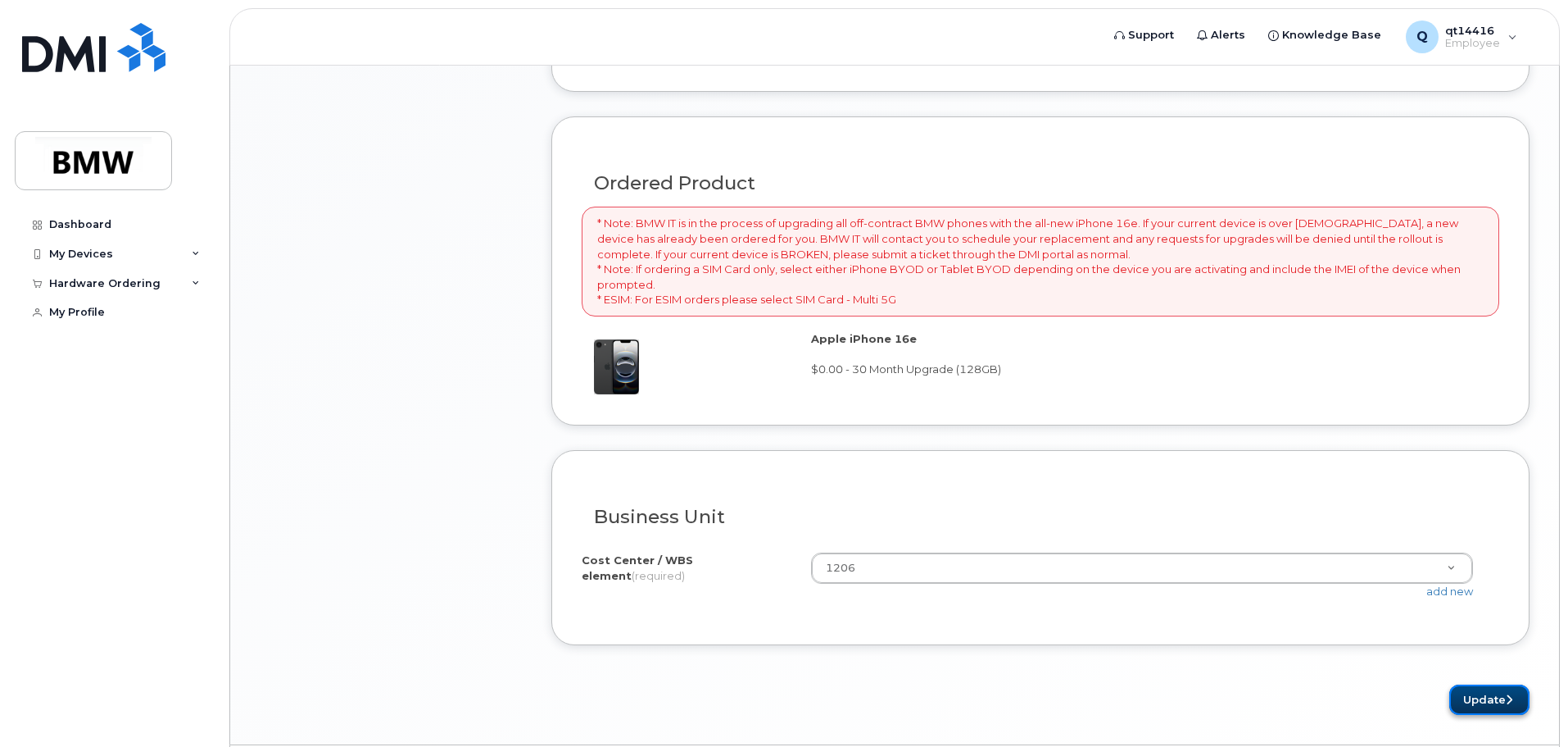
click at [1474, 696] on button "Update" at bounding box center [1489, 699] width 80 height 30
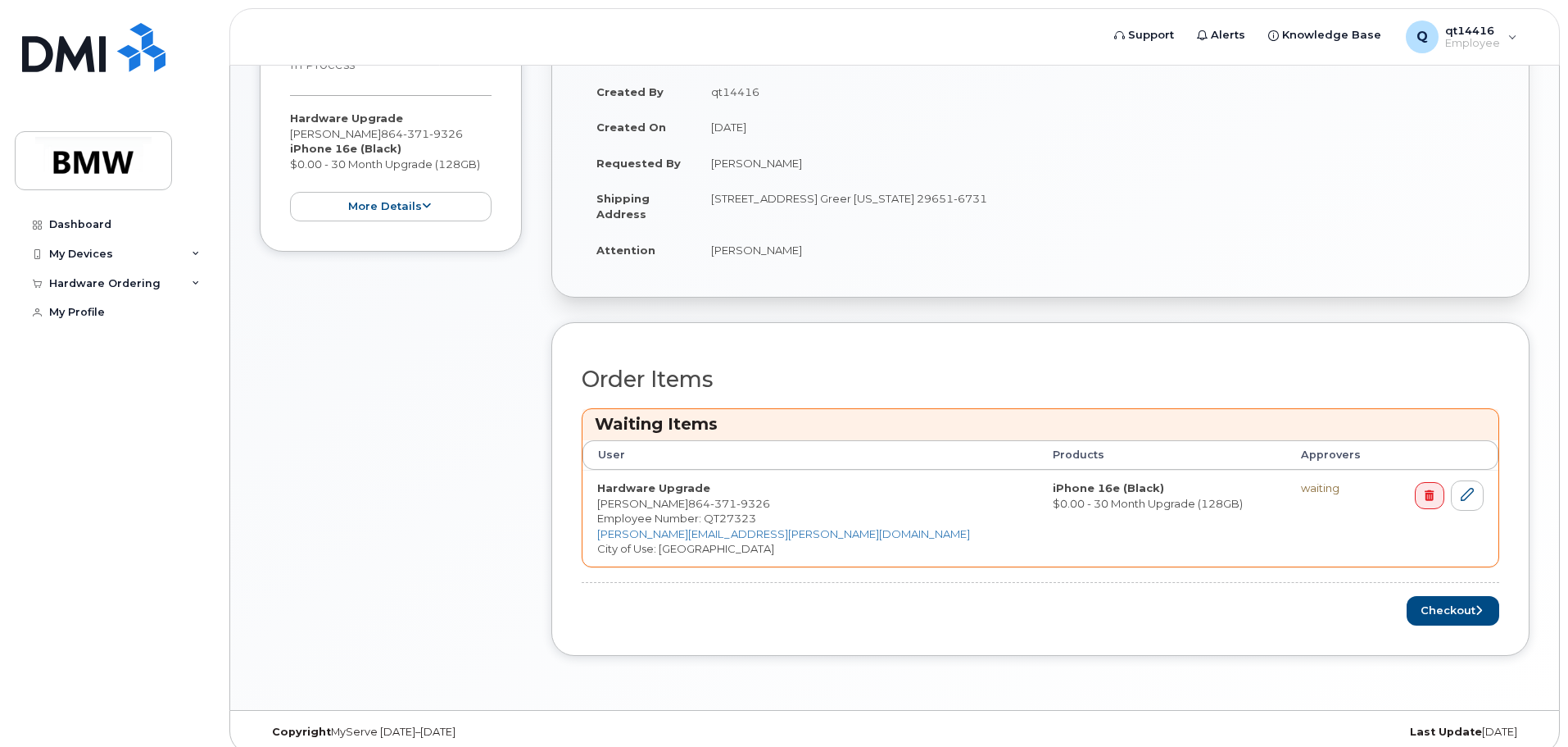
scroll to position [469, 0]
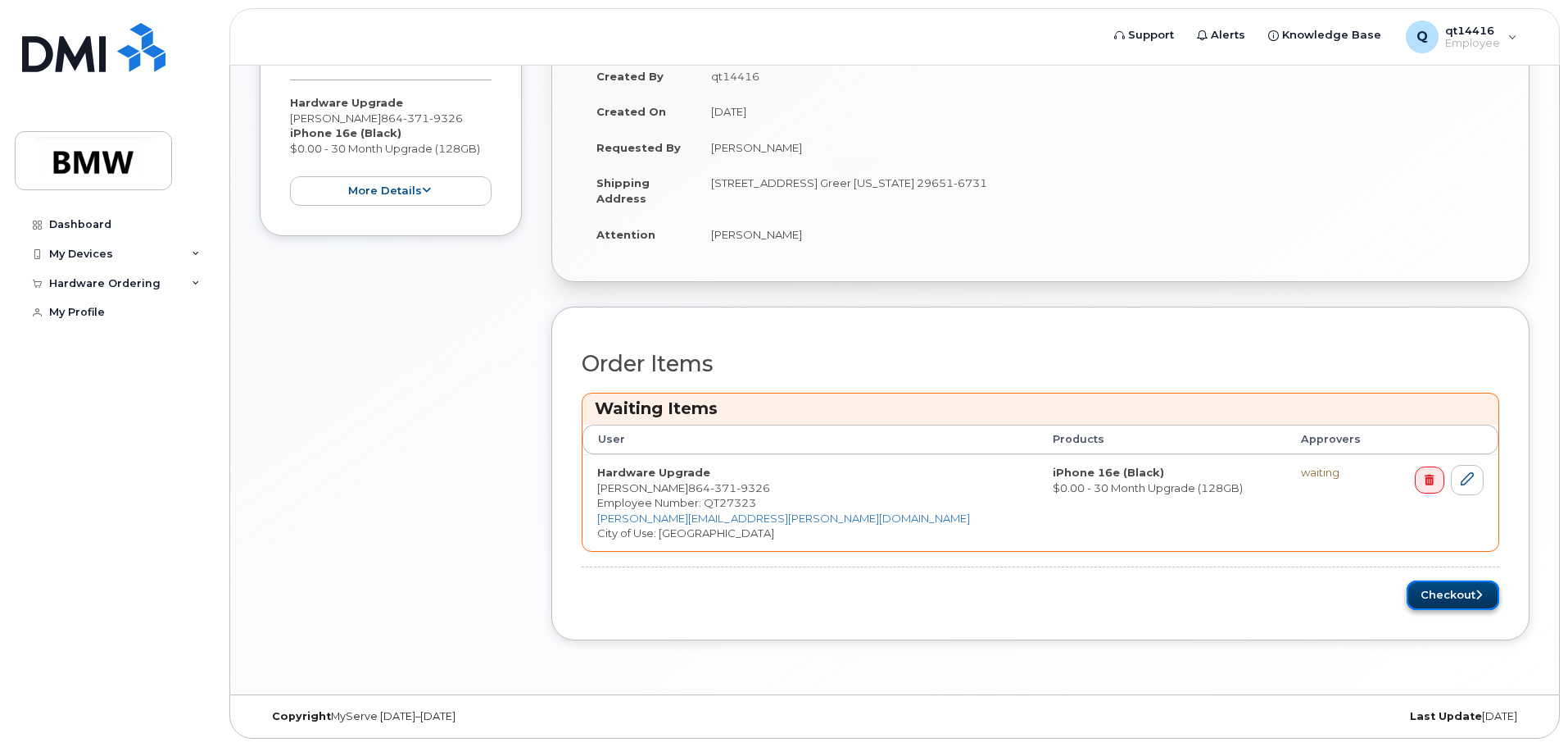
click at [1444, 591] on button "Checkout" at bounding box center [1452, 595] width 93 height 30
